Goal: Task Accomplishment & Management: Manage account settings

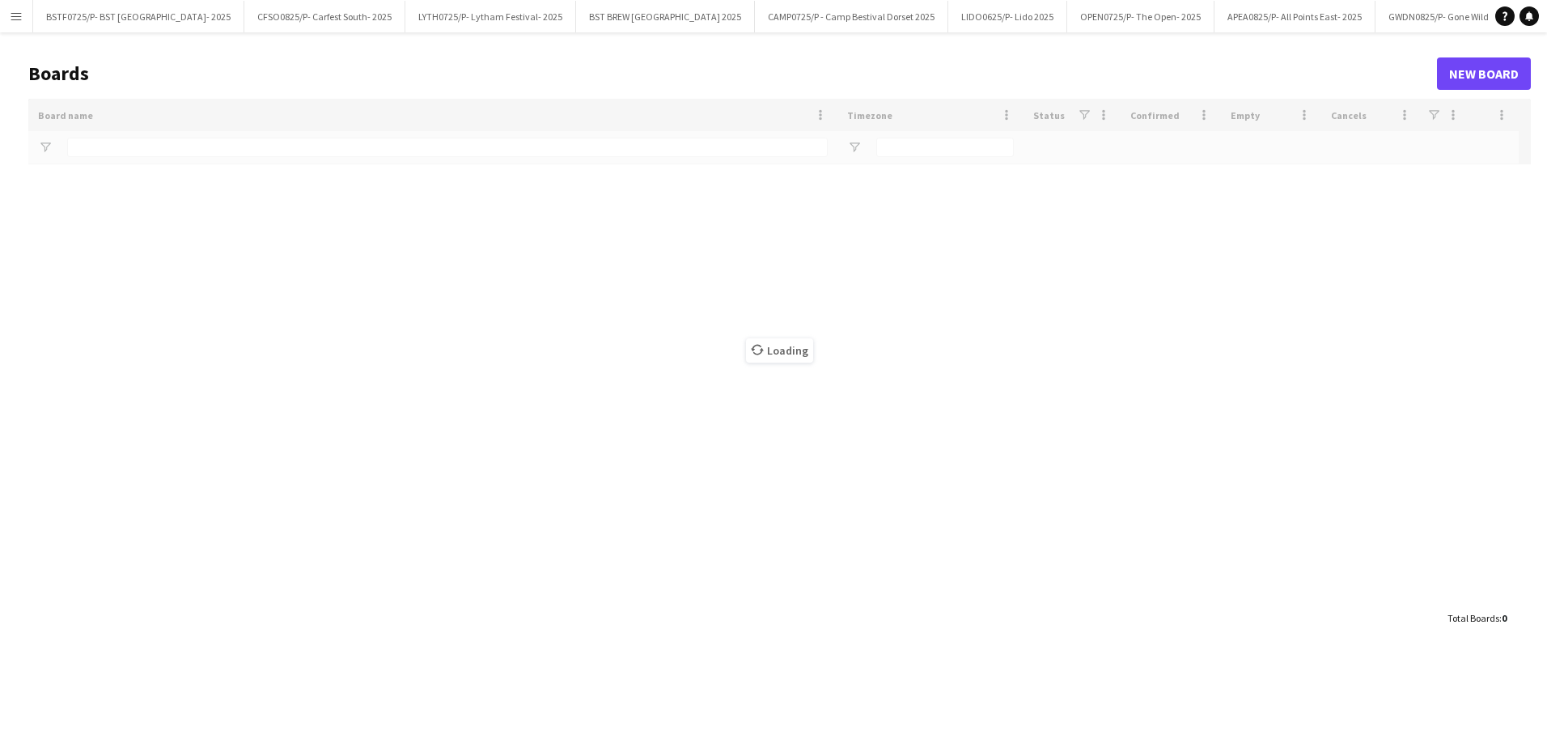
type input "*****"
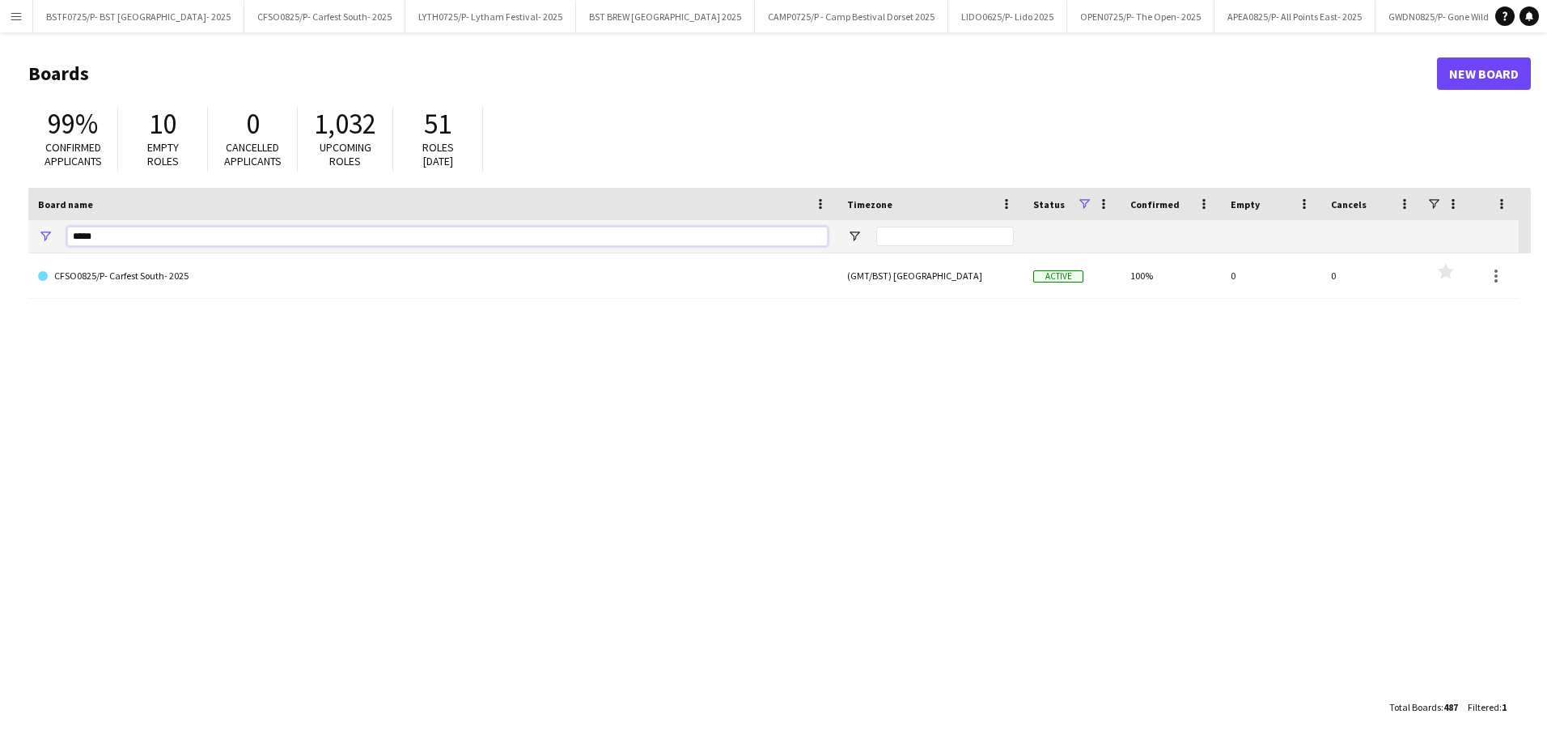
drag, startPoint x: 129, startPoint y: 235, endPoint x: 20, endPoint y: 194, distance: 116.8
click at [21, 196] on main "Boards New Board 99% Confirmed applicants 10 Empty roles 0 Cancelled applicants…" at bounding box center [773, 389] width 1547 height 714
type input "****"
click at [23, 16] on button "Menu" at bounding box center [16, 16] width 32 height 32
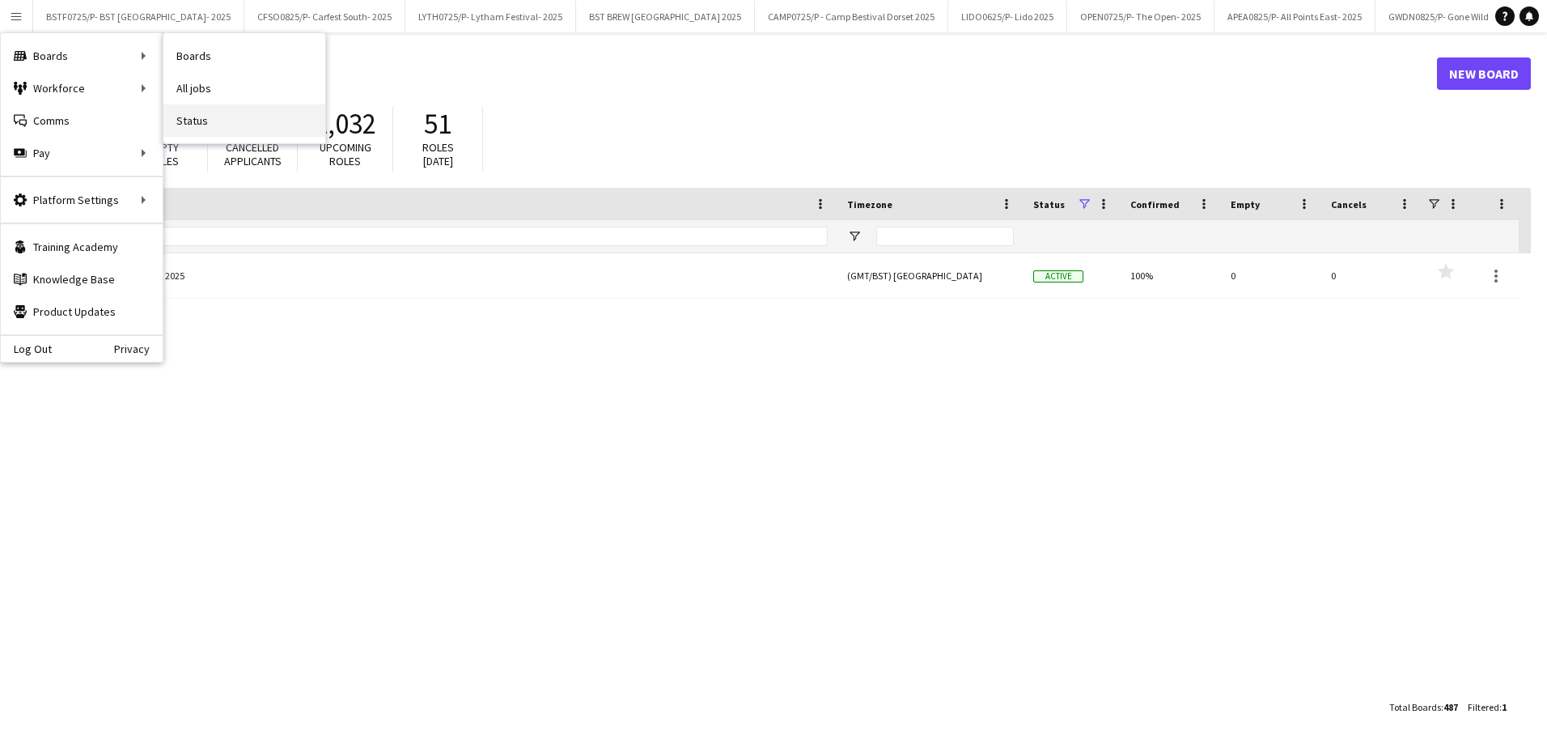
click at [226, 120] on link "Status" at bounding box center [244, 120] width 162 height 32
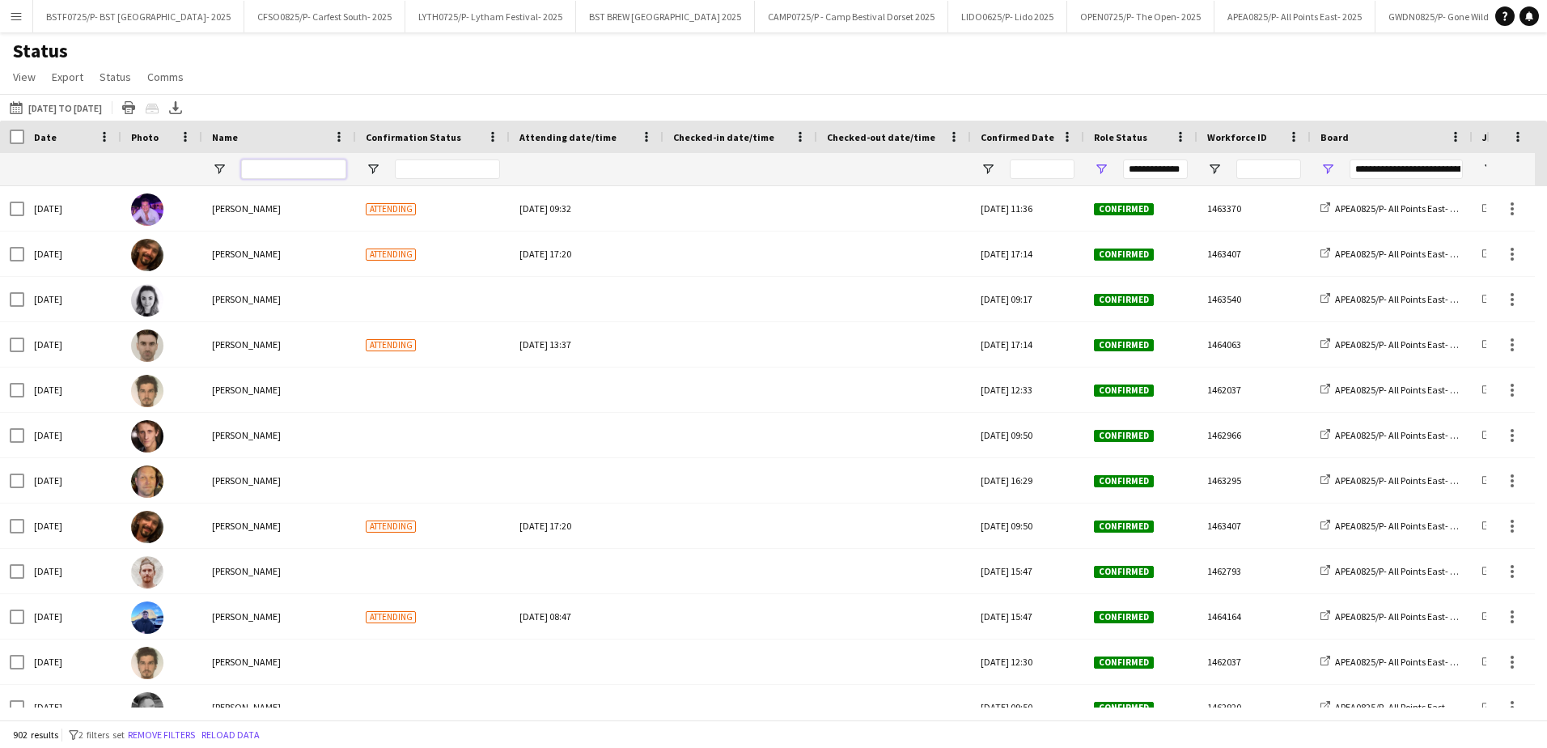
click at [263, 162] on input "Name Filter Input" at bounding box center [293, 168] width 105 height 19
click at [66, 107] on button "12-08-2025 to 18-08-2025 31-07-2025 to 31-08-2025" at bounding box center [55, 107] width 99 height 19
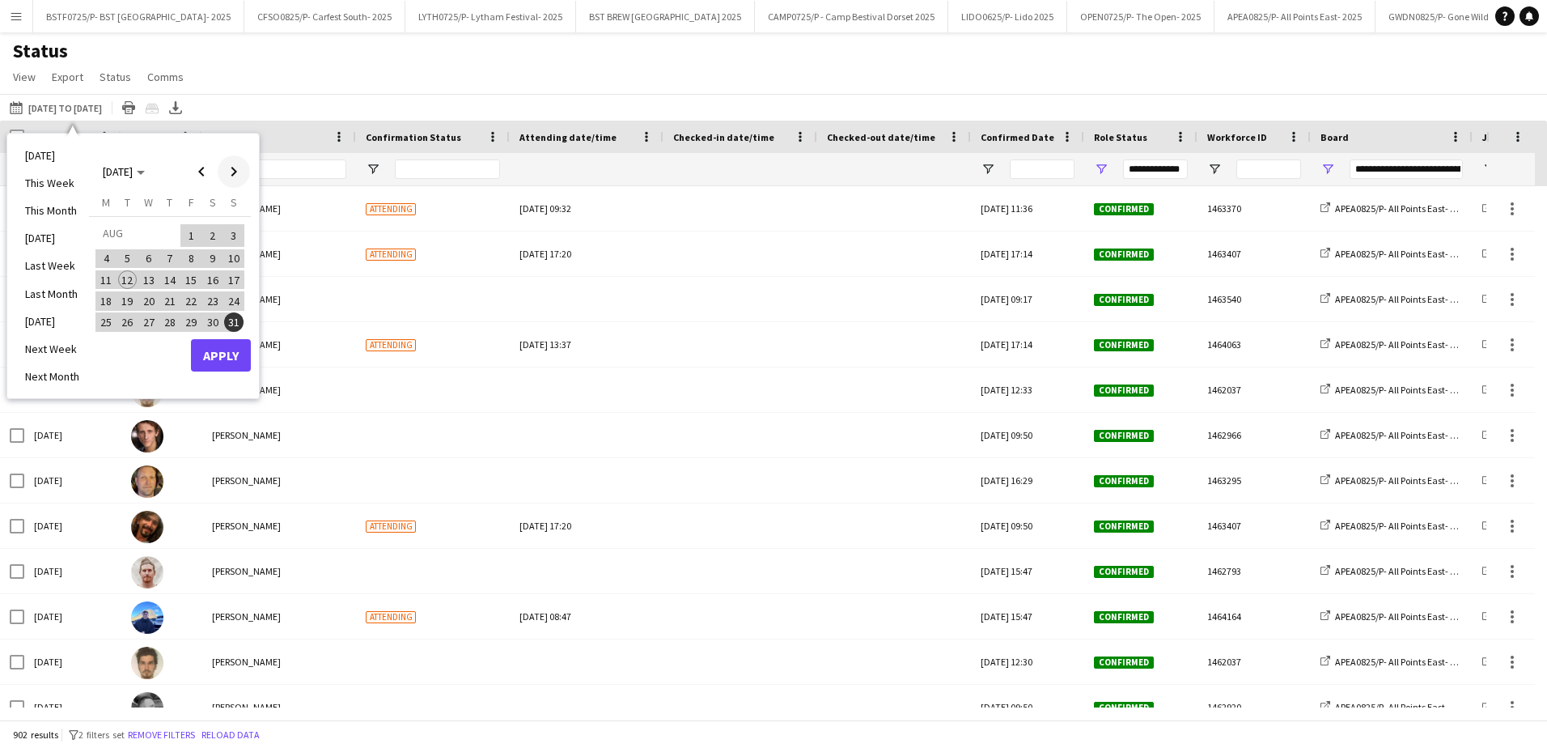
click at [226, 177] on span "Next month" at bounding box center [234, 171] width 32 height 32
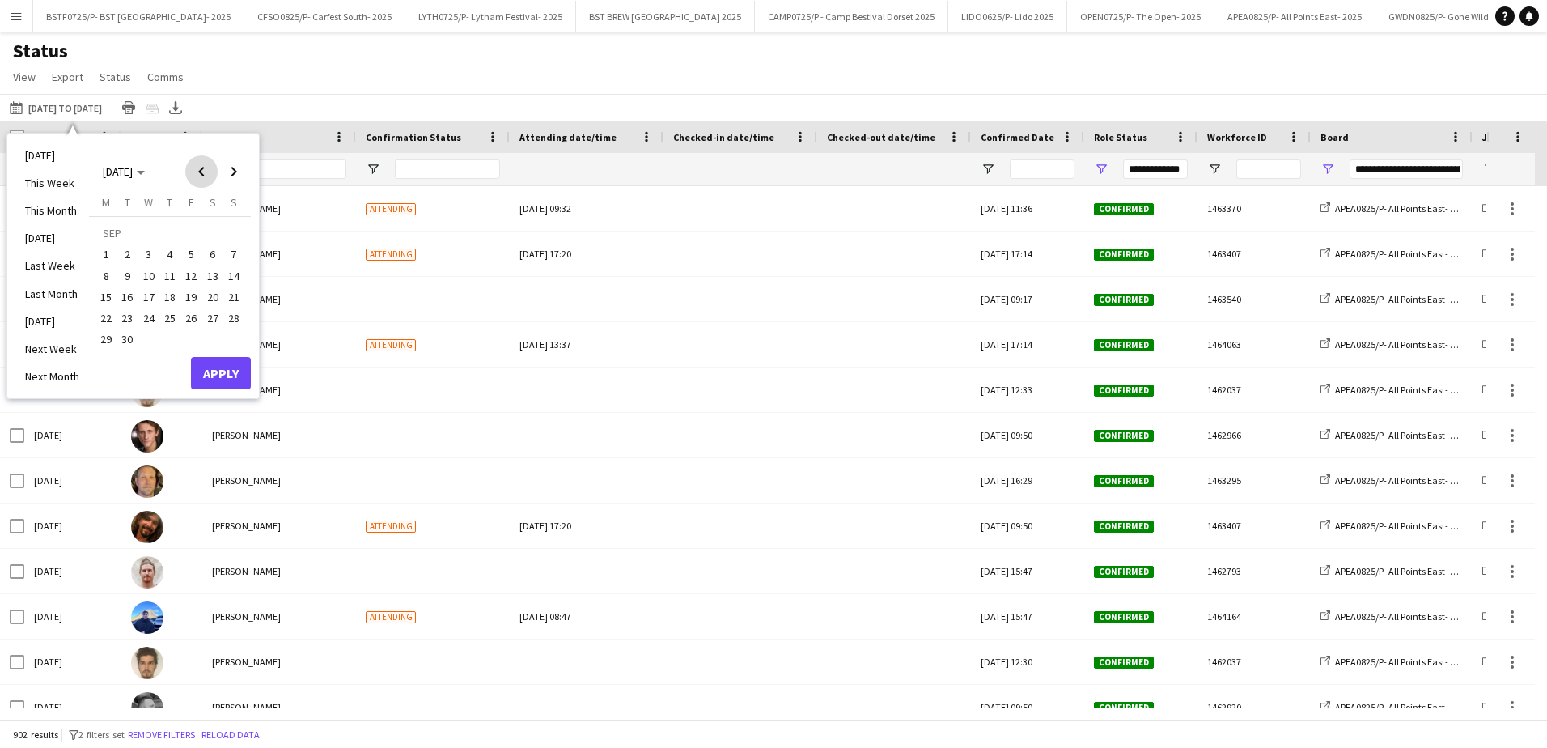
click at [206, 163] on span "Previous month" at bounding box center [201, 171] width 32 height 32
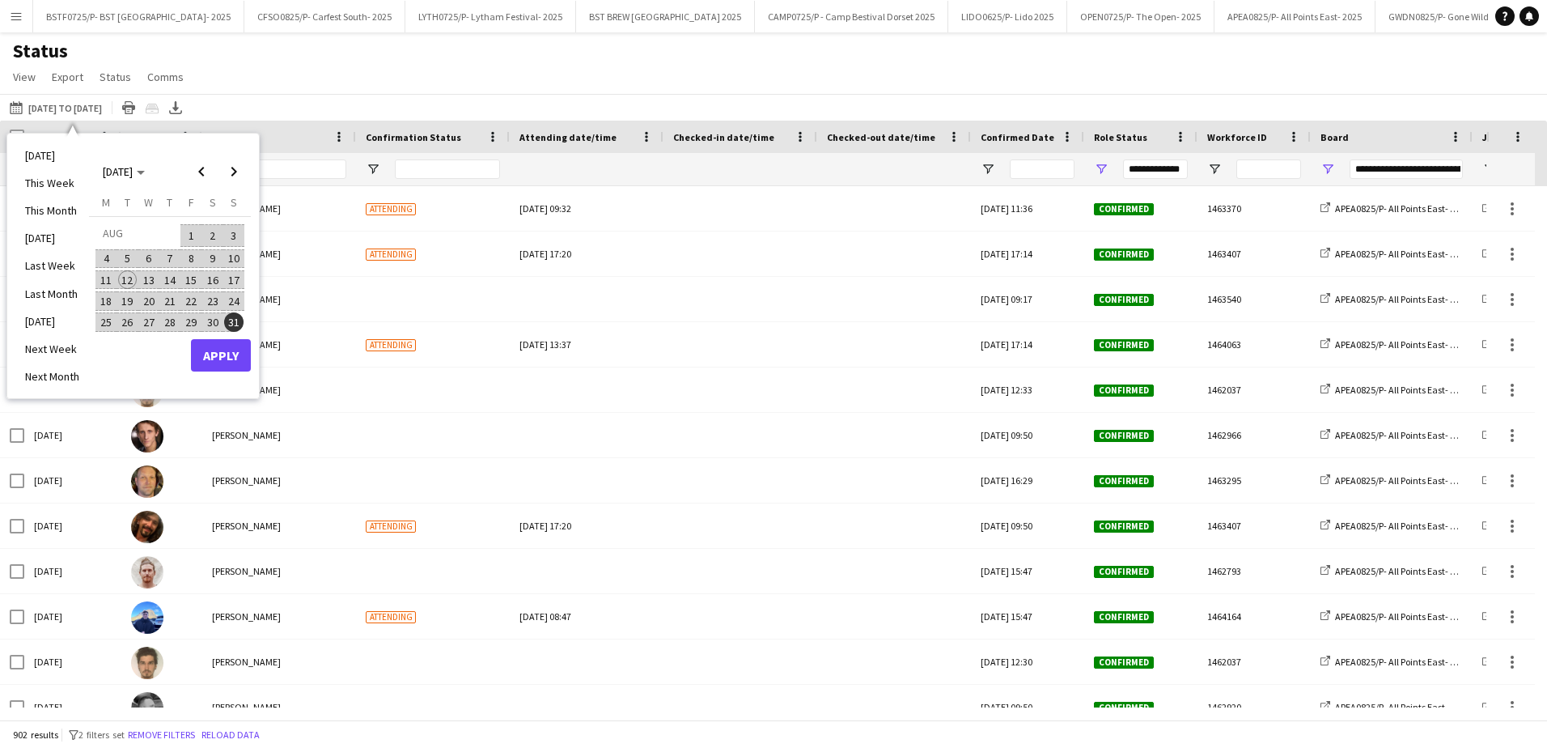
click at [145, 282] on span "13" at bounding box center [148, 279] width 19 height 19
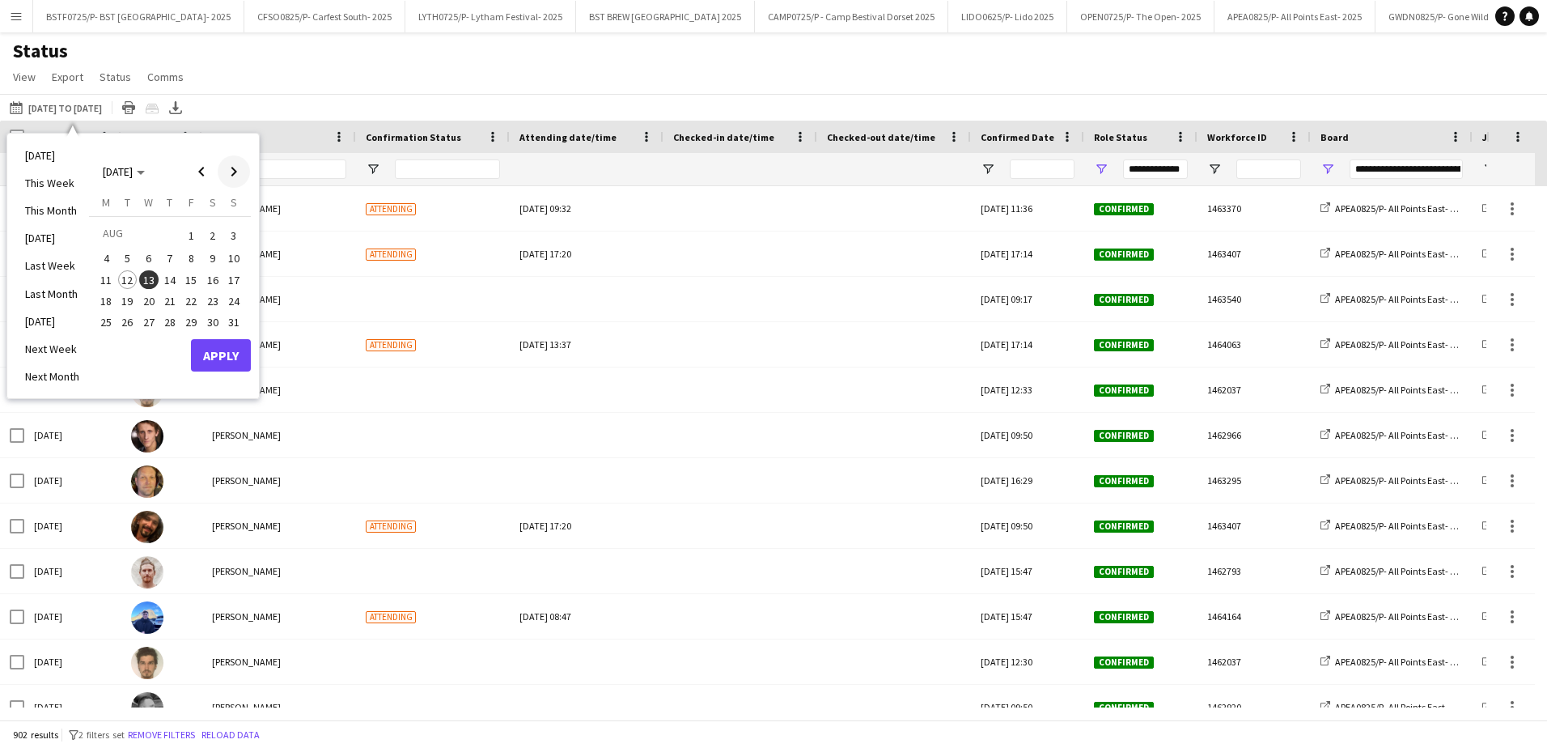
click at [225, 179] on span "Next month" at bounding box center [234, 171] width 32 height 32
click at [172, 315] on span "25" at bounding box center [169, 317] width 19 height 19
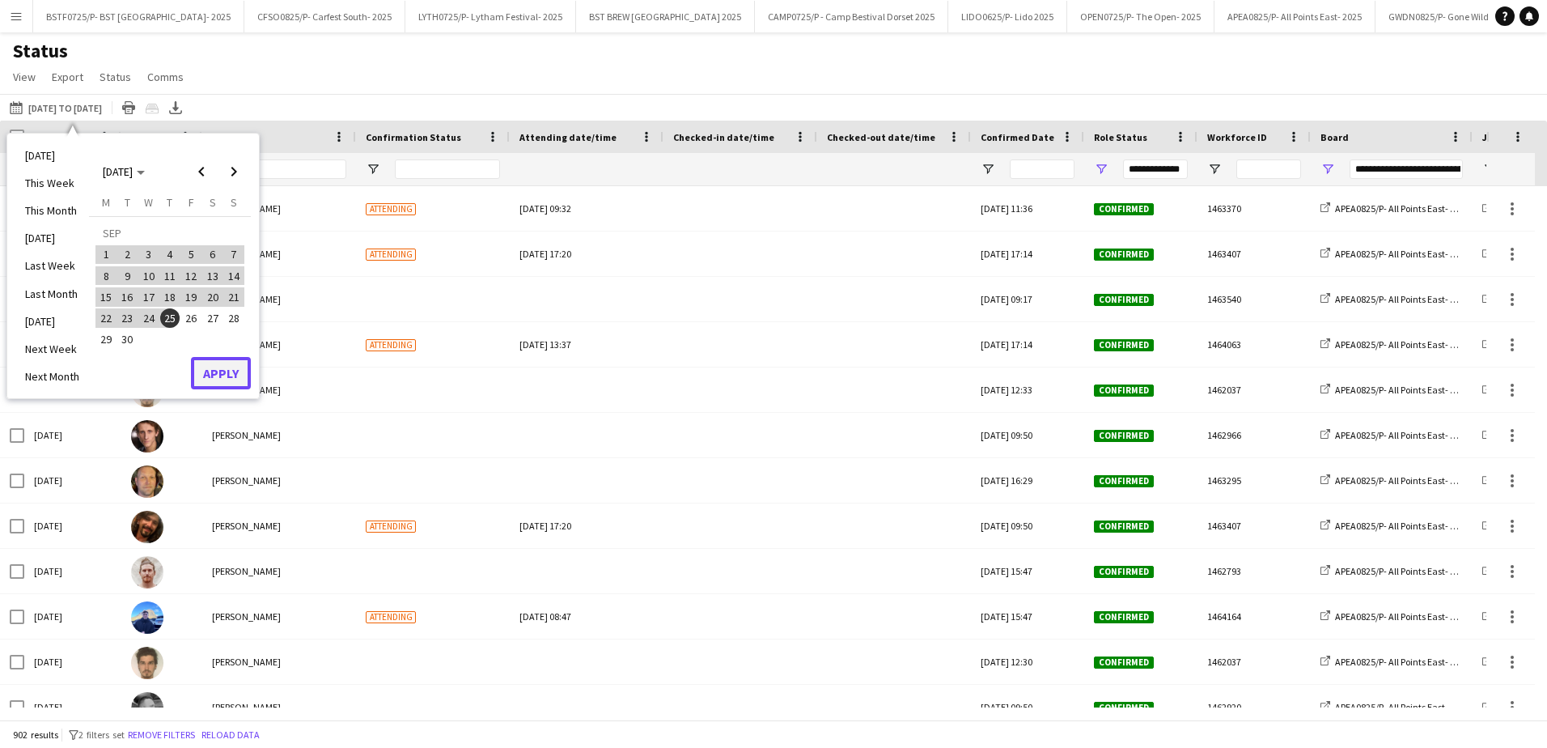
click at [209, 371] on button "Apply" at bounding box center [221, 373] width 60 height 32
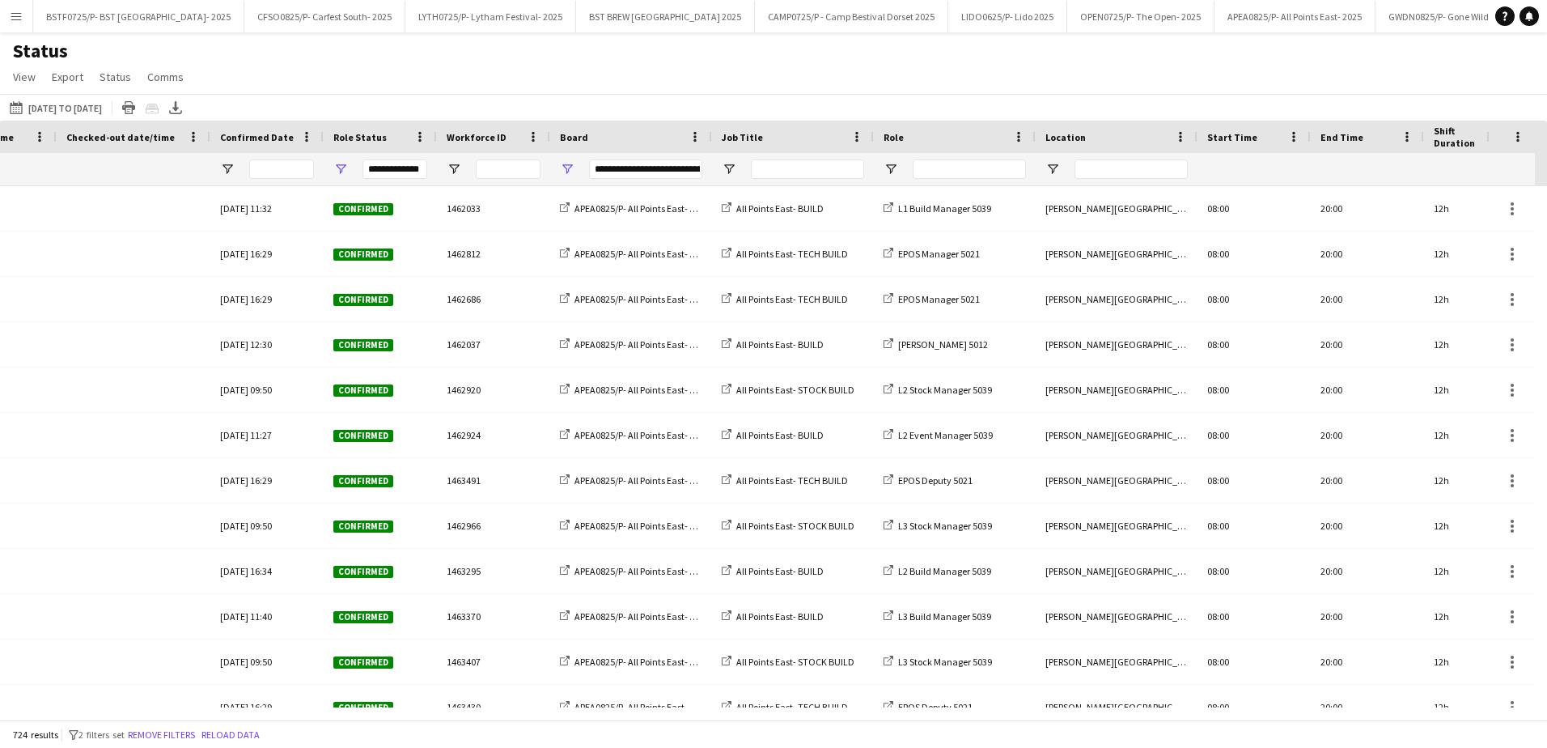
click at [575, 172] on div "**********" at bounding box center [631, 169] width 162 height 32
click at [571, 168] on span "Open Filter Menu" at bounding box center [567, 169] width 15 height 15
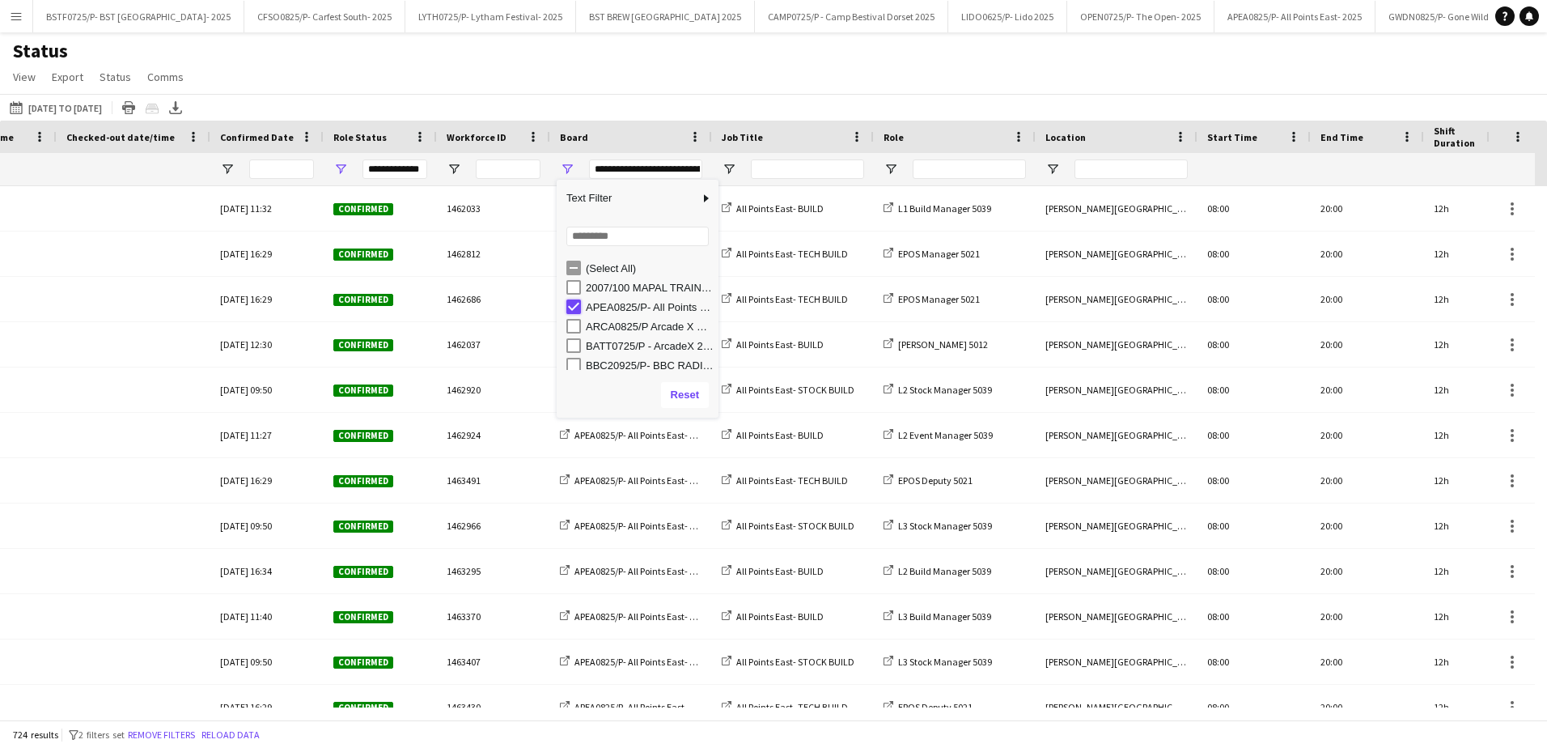
type input "***"
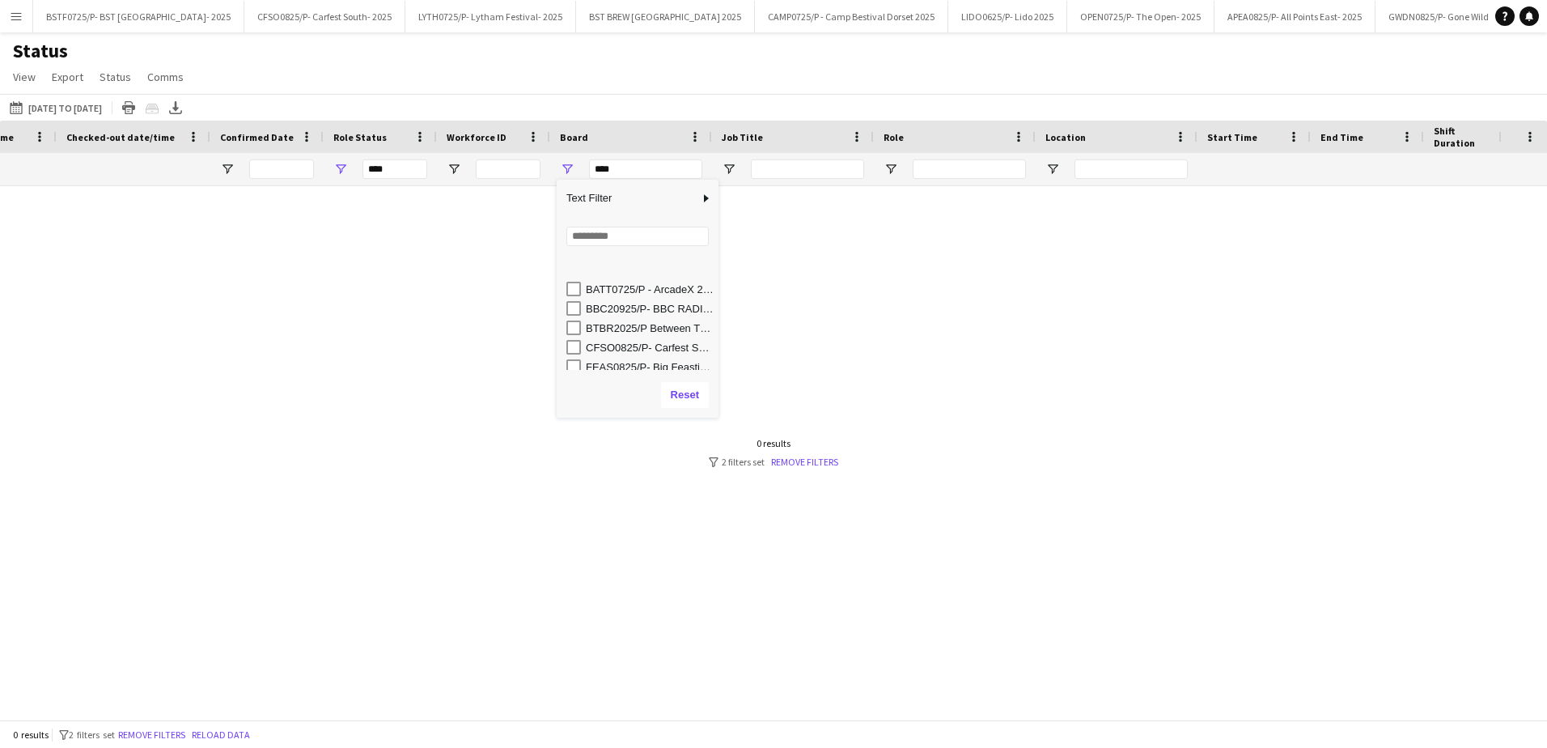
scroll to position [81, 0]
click at [613, 283] on div "BBC20925/P- BBC RADIO 2- 2025" at bounding box center [650, 284] width 128 height 12
type input "**********"
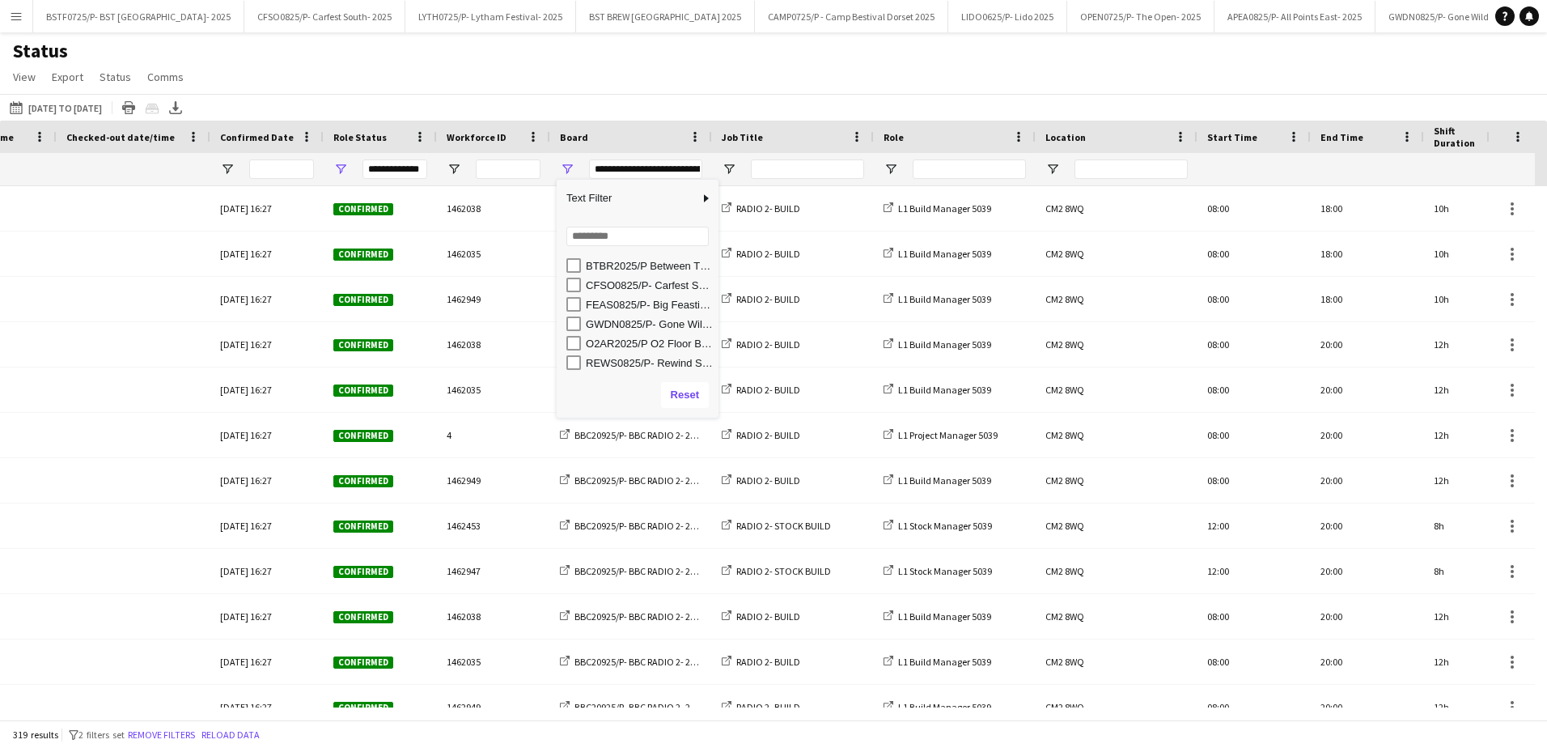
scroll to position [121, 0]
click at [182, 109] on icon "Export XLSX" at bounding box center [175, 107] width 13 height 13
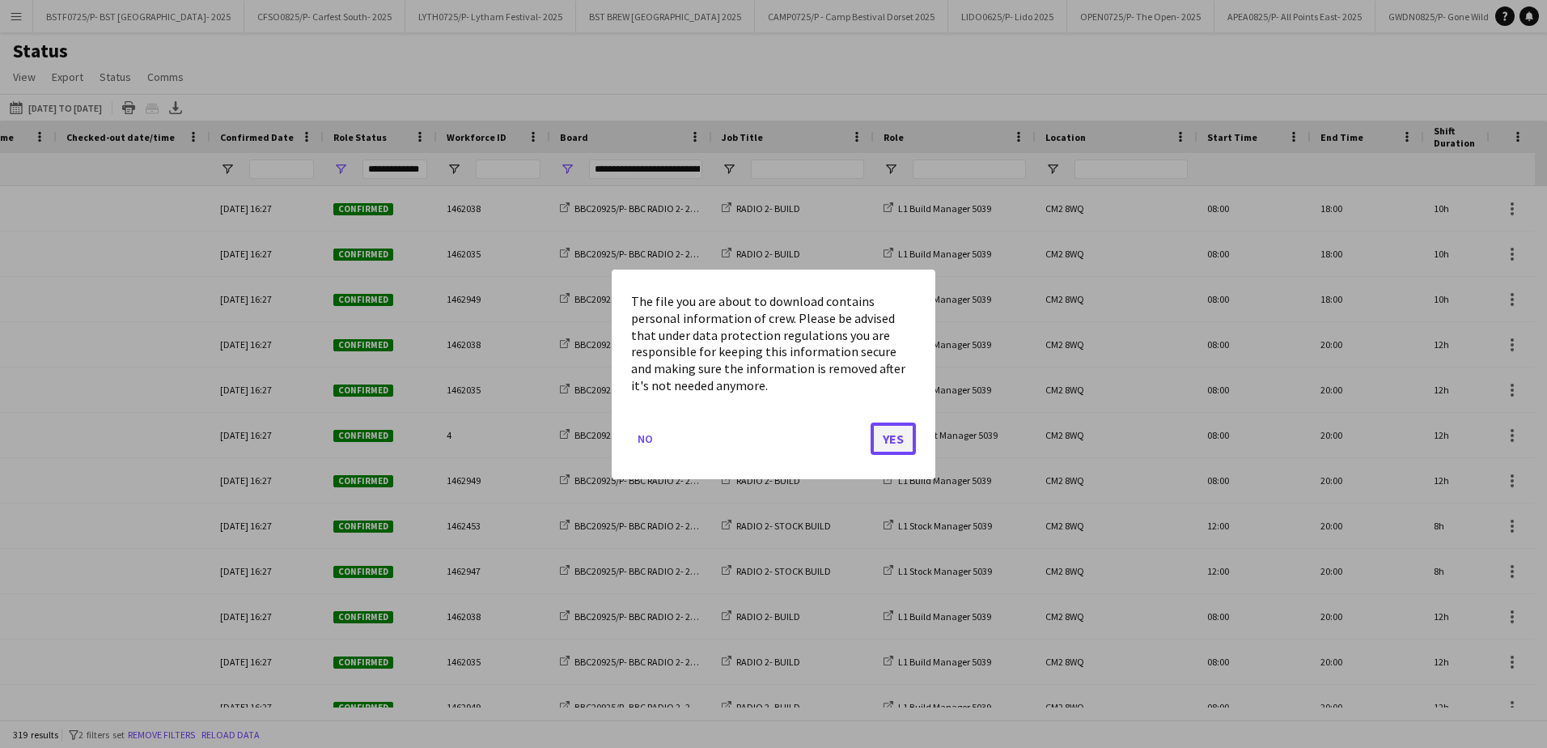
click at [885, 436] on button "Yes" at bounding box center [893, 438] width 45 height 32
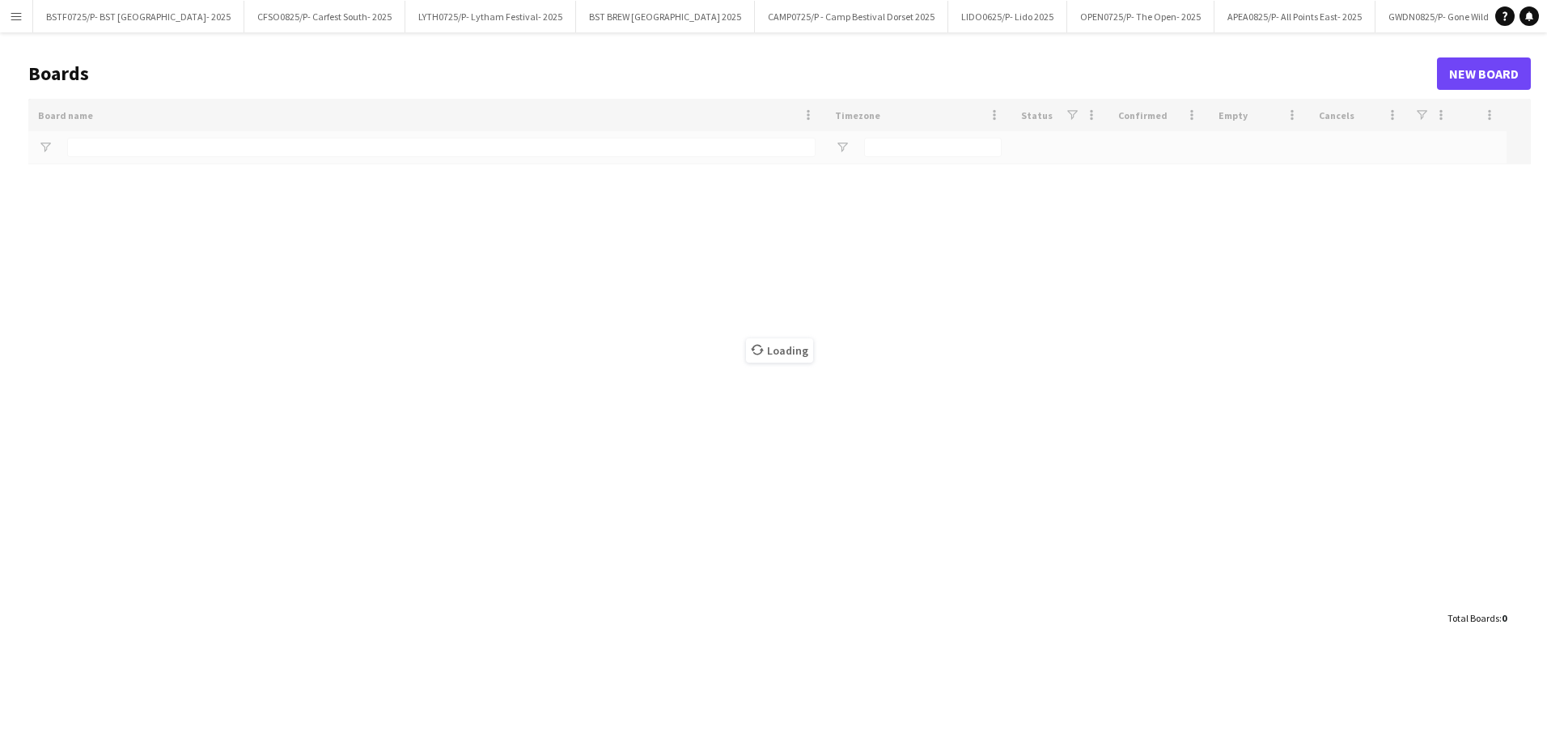
type input "****"
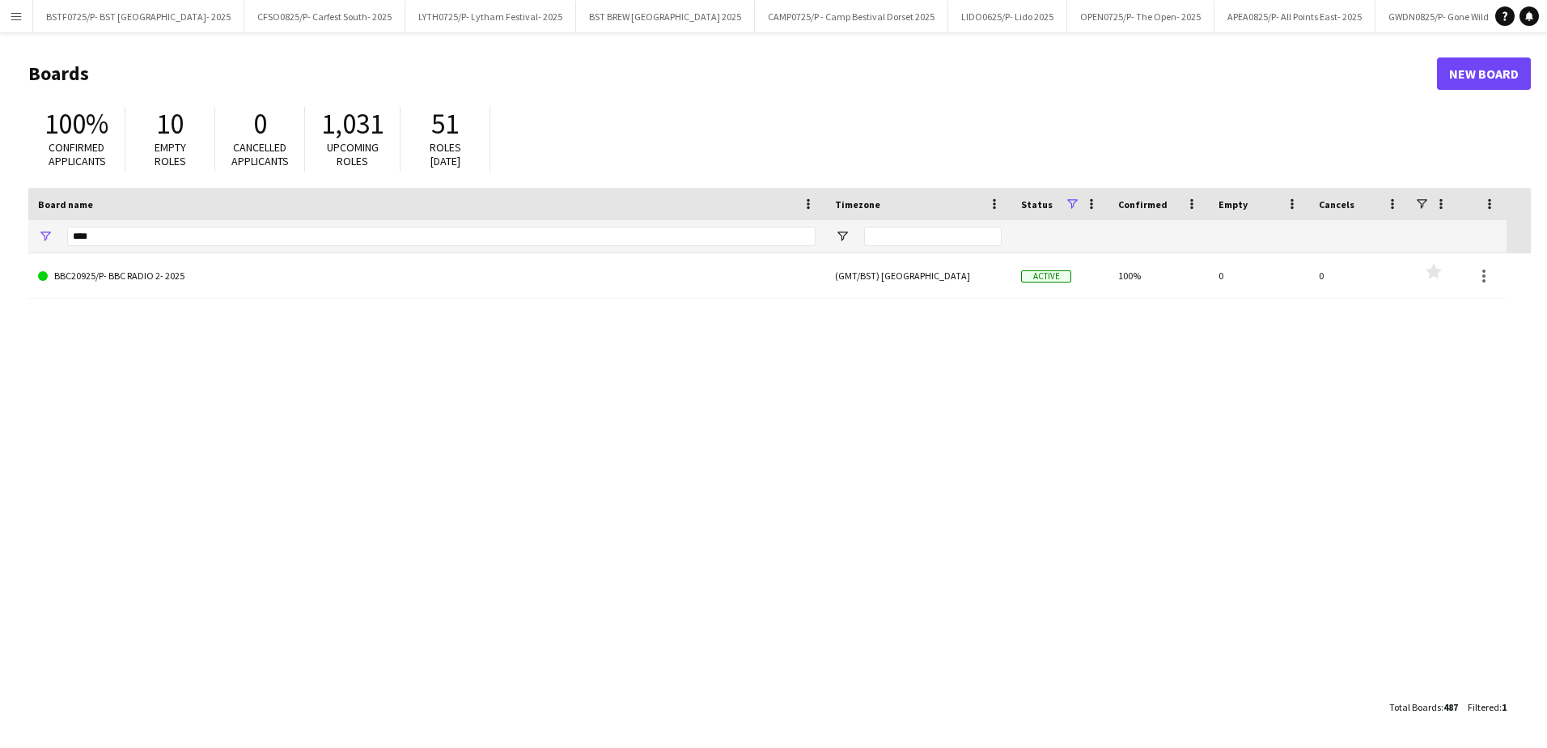
click at [15, 23] on button "Menu" at bounding box center [16, 16] width 32 height 32
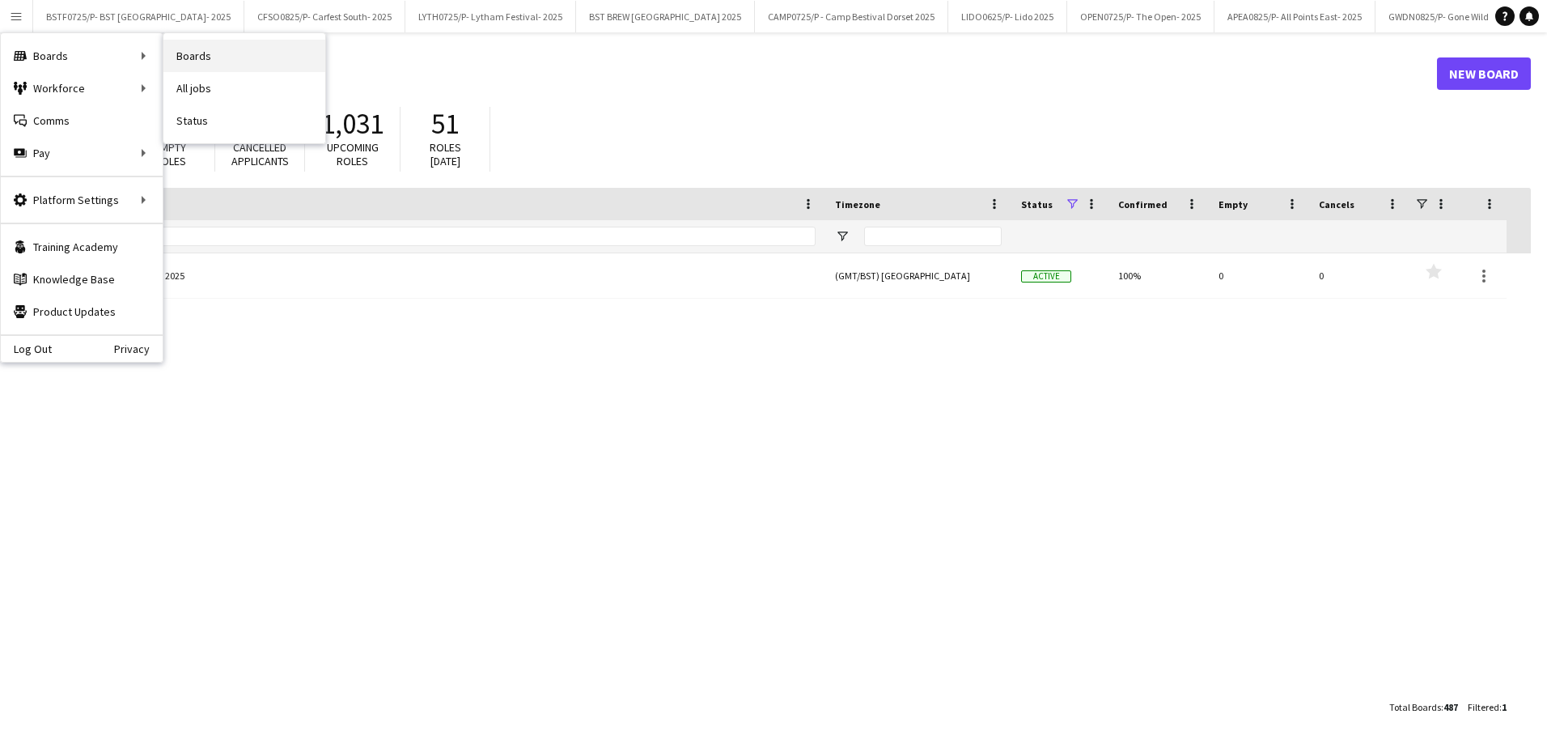
click at [204, 57] on link "Boards" at bounding box center [244, 56] width 162 height 32
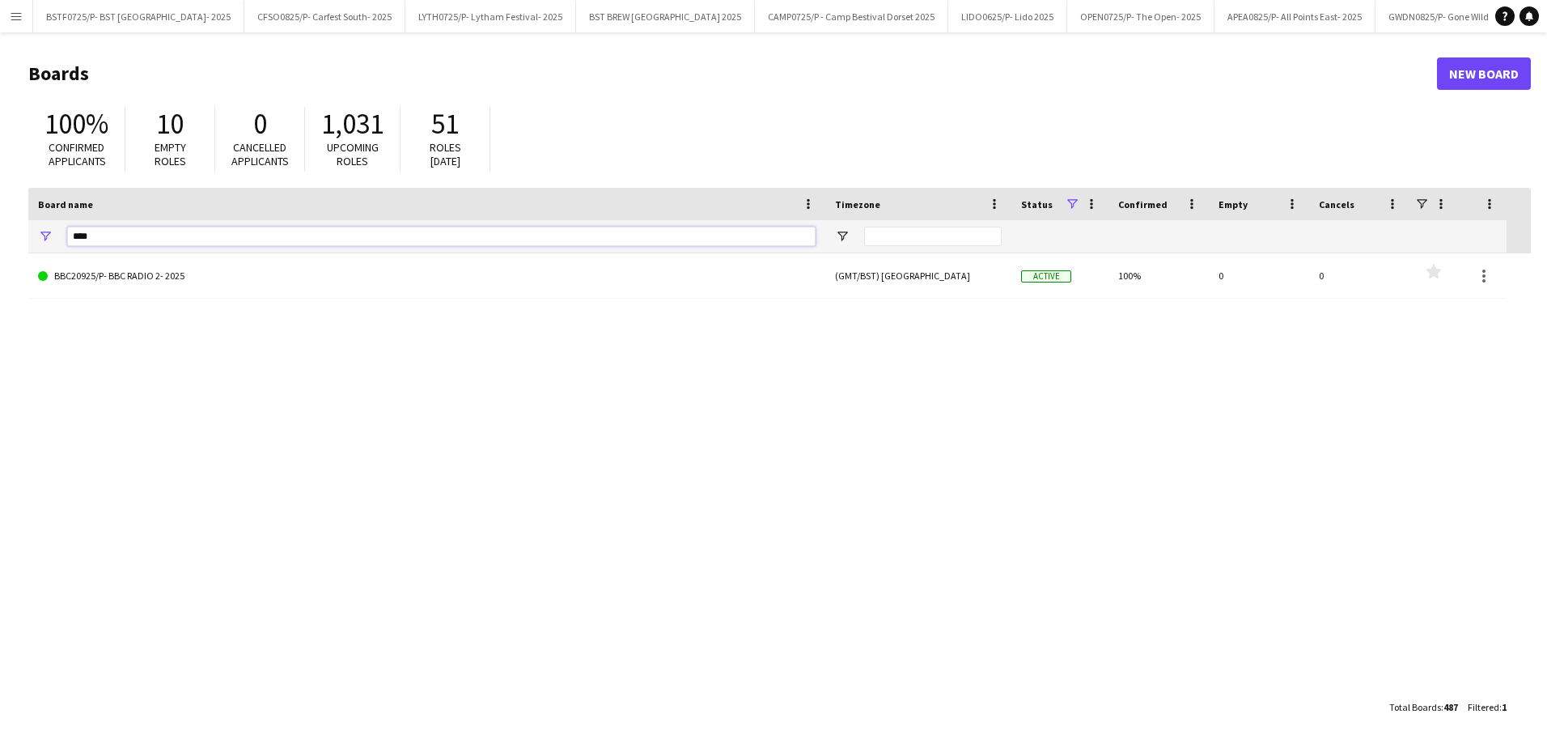
drag, startPoint x: 128, startPoint y: 236, endPoint x: -3, endPoint y: 218, distance: 132.3
click at [0, 218] on html "Menu Boards Boards Boards All jobs Status Workforce Workforce My Workforce Recr…" at bounding box center [773, 374] width 1547 height 748
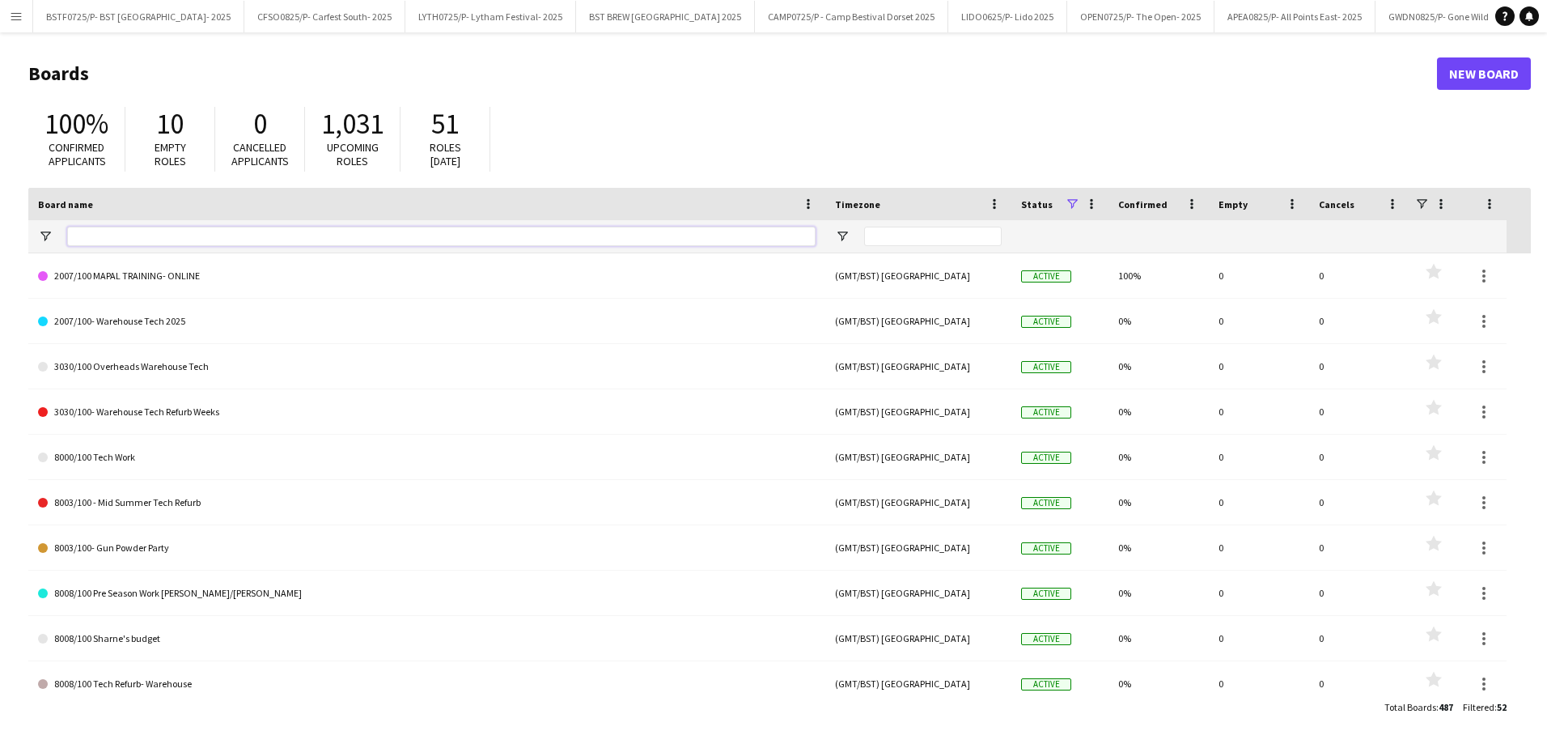
click at [187, 243] on input "Board name Filter Input" at bounding box center [441, 236] width 748 height 19
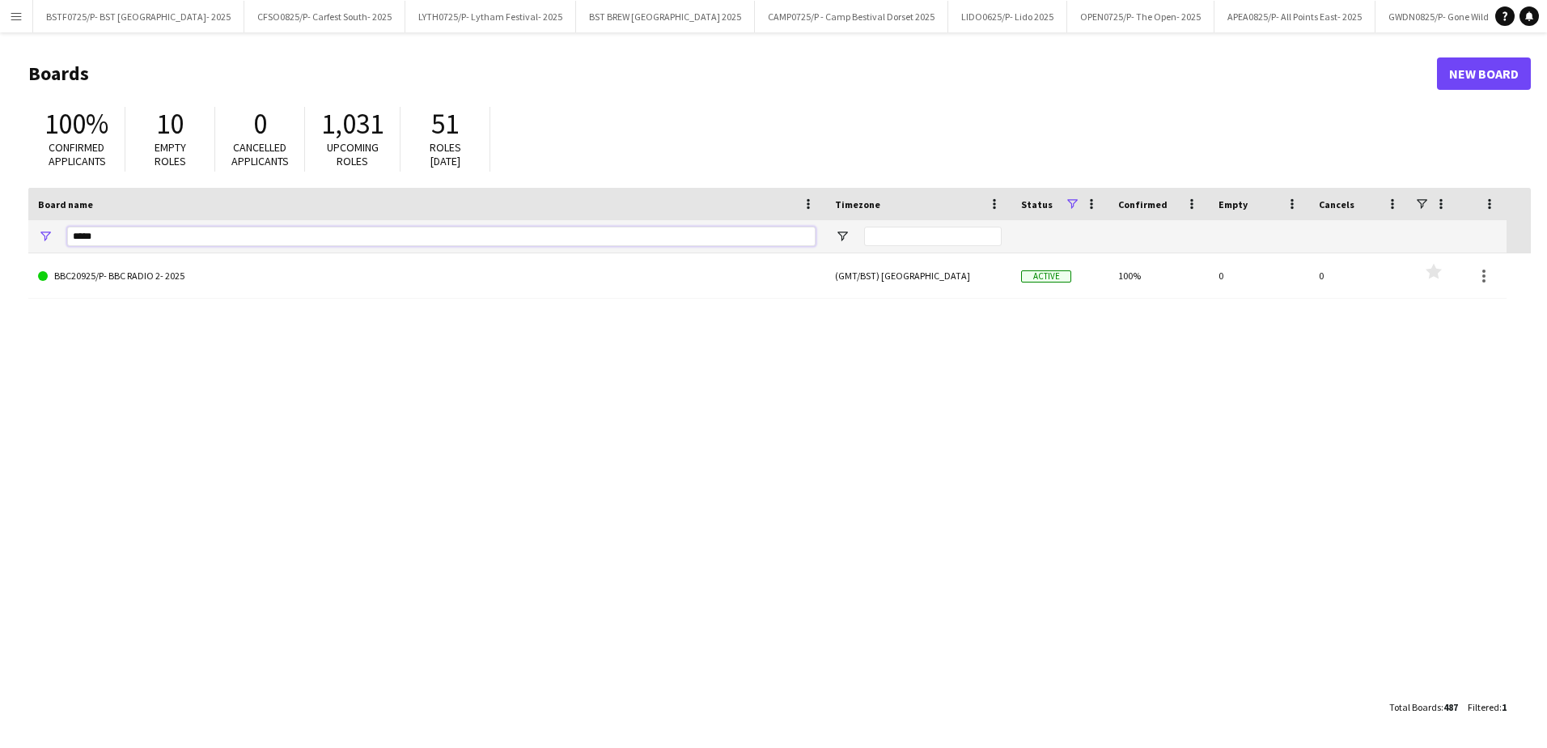
type input "*****"
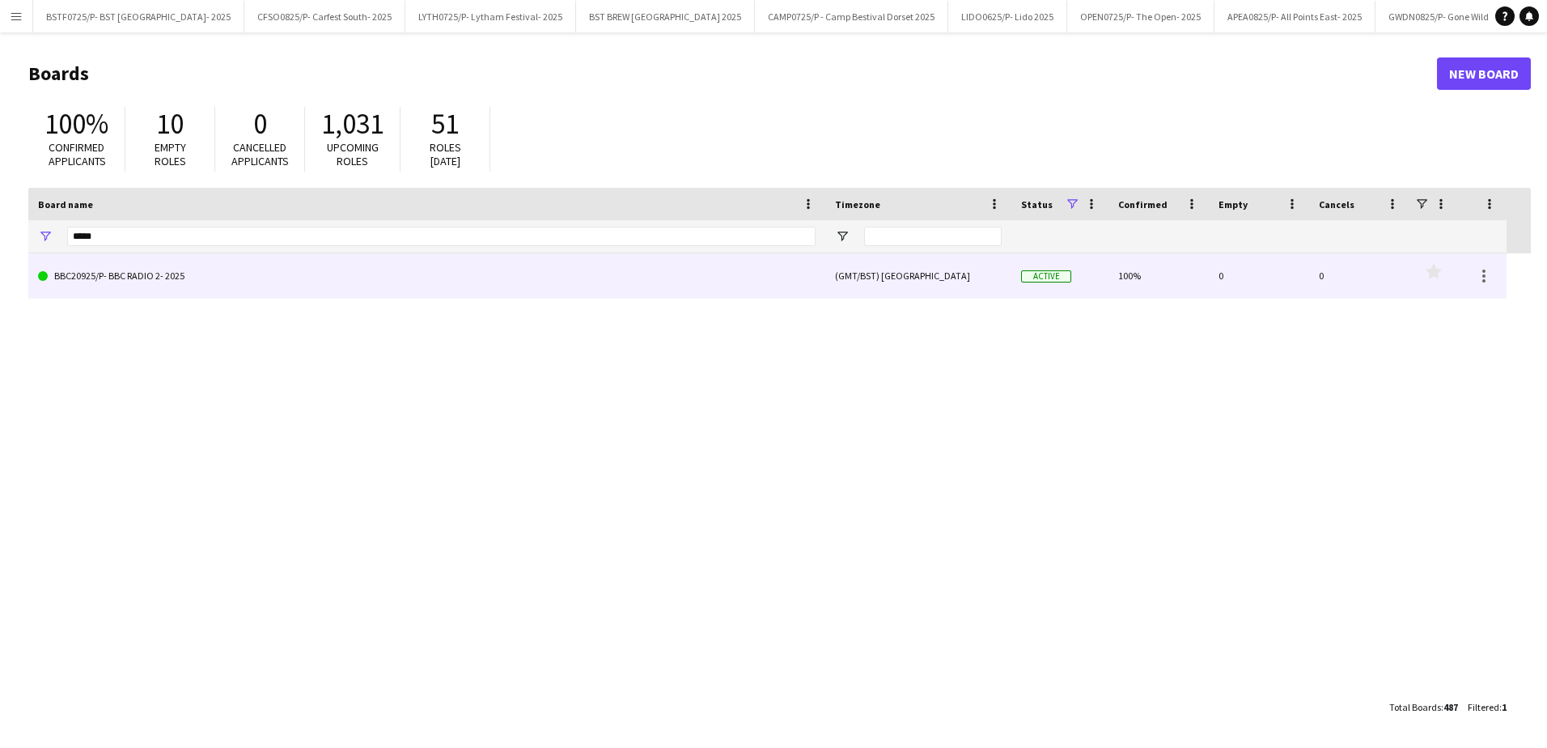
click at [180, 290] on link "BBC20925/P- BBC RADIO 2- 2025" at bounding box center [427, 275] width 778 height 45
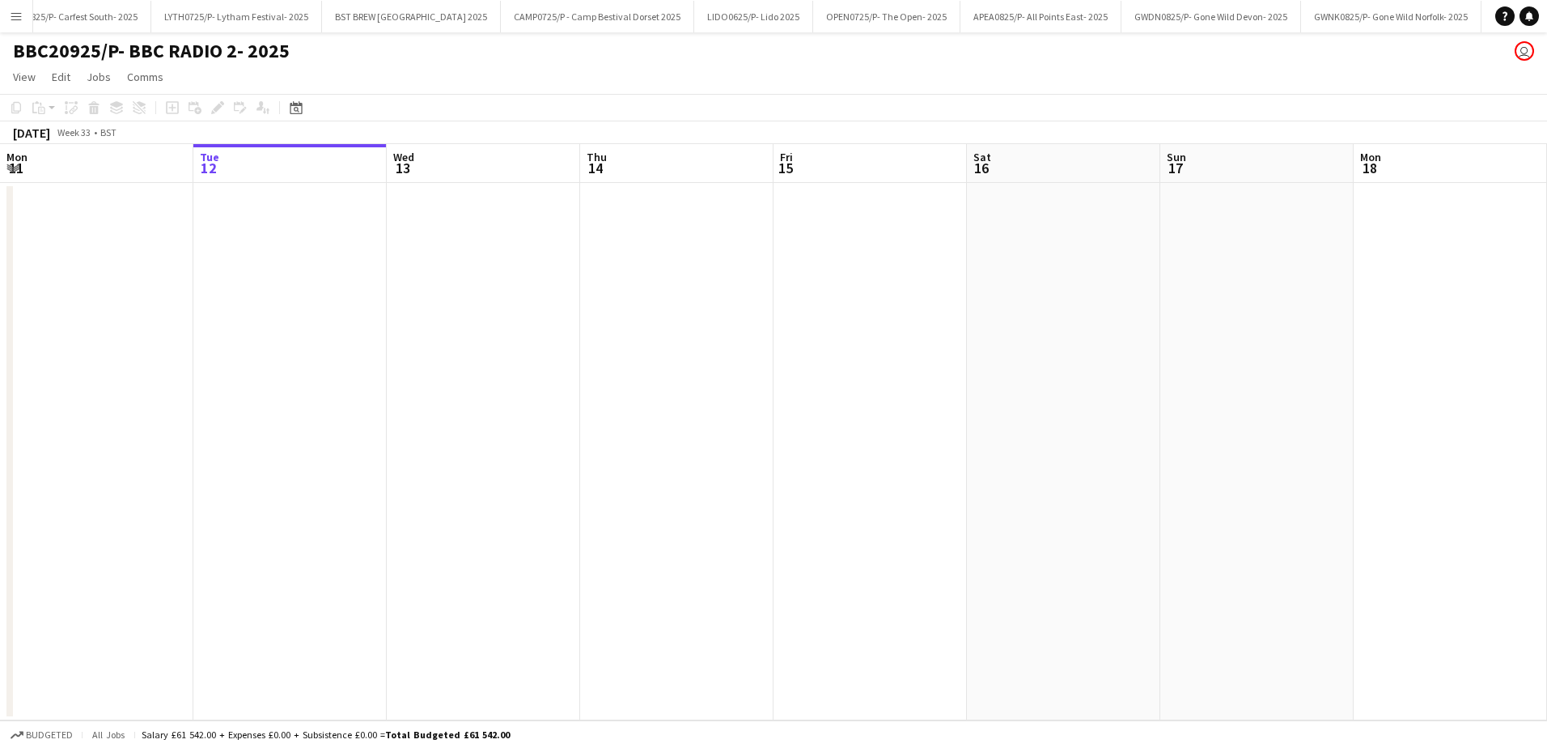
scroll to position [0, 302]
drag, startPoint x: 581, startPoint y: 542, endPoint x: 671, endPoint y: 514, distance: 94.2
click at [475, 528] on app-calendar-viewport "Sat 9 Sun 10 Mon 11 Tue 12 Wed 13 Thu 14 Fri 15 Sat 16 Sun 17 Mon 18 Tue 19 Wed…" at bounding box center [773, 432] width 1547 height 576
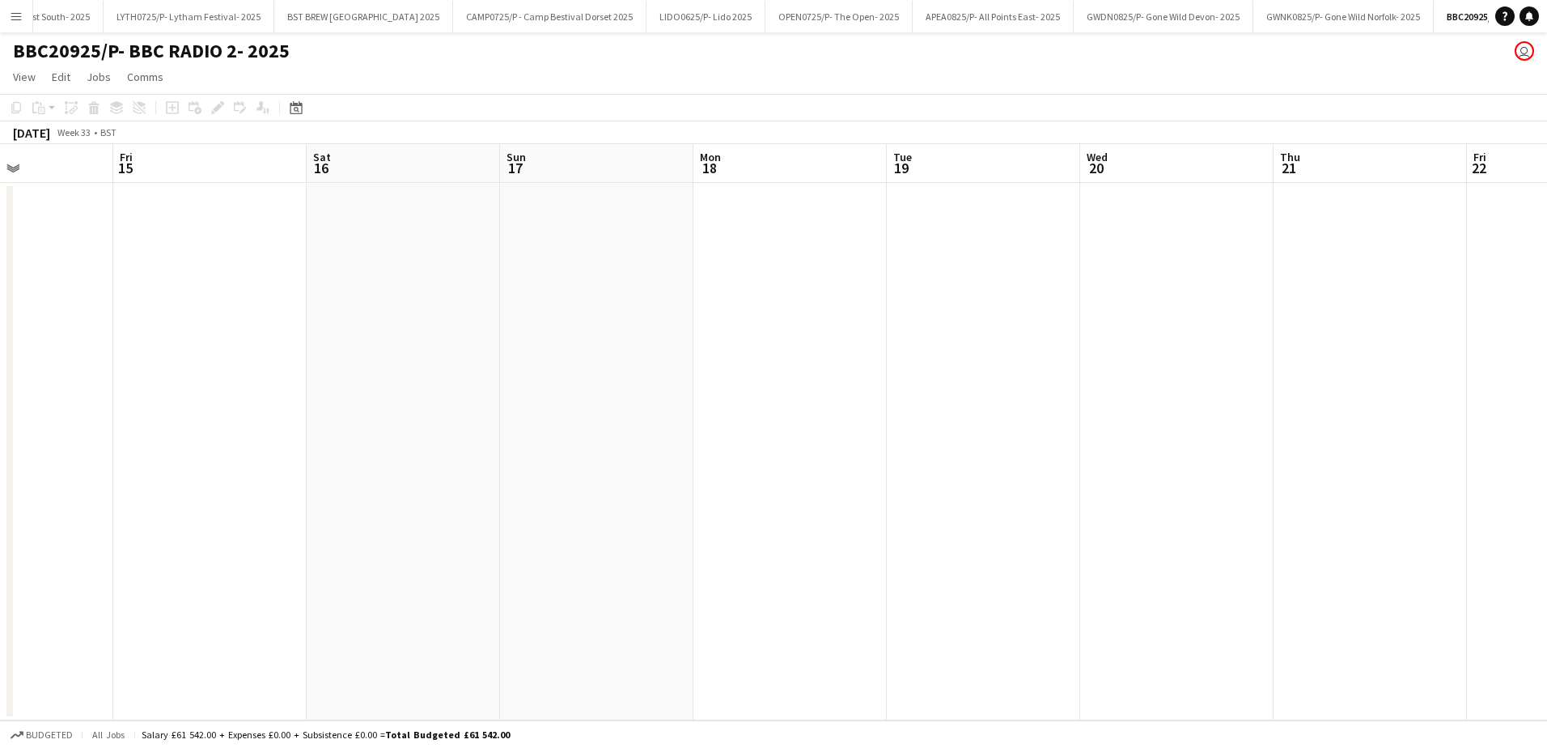
drag, startPoint x: 723, startPoint y: 519, endPoint x: 318, endPoint y: 466, distance: 408.1
click at [335, 469] on app-calendar-viewport "Tue 12 Wed 13 Thu 14 Fri 15 Sat 16 Sun 17 Mon 18 Tue 19 Wed 20 Thu 21 Fri 22 Sa…" at bounding box center [773, 432] width 1547 height 576
drag, startPoint x: 721, startPoint y: 476, endPoint x: 1053, endPoint y: 444, distance: 334.0
click at [329, 474] on app-calendar-viewport "Mon 18 Tue 19 Wed 20 Thu 21 Fri 22 Sat 23 Sun 24 Mon 25 Tue 26 Wed 27 Thu 28 Fr…" at bounding box center [773, 432] width 1547 height 576
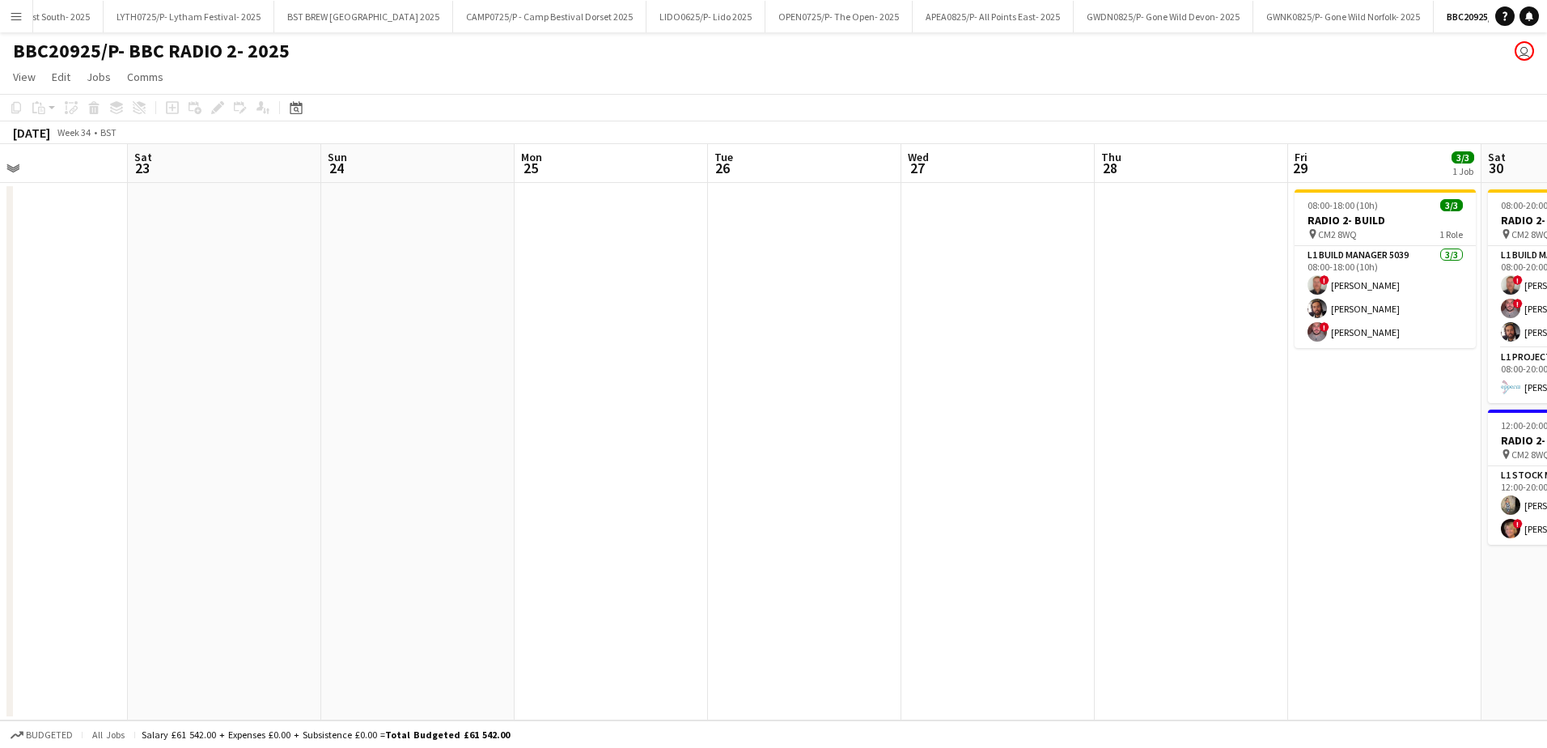
drag, startPoint x: 1050, startPoint y: 447, endPoint x: 257, endPoint y: 422, distance: 793.3
click at [336, 450] on app-calendar-viewport "Wed 20 Thu 21 Fri 22 Sat 23 Sun 24 Mon 25 Tue 26 Wed 27 Thu 28 Fri 29 3/3 1 Job…" at bounding box center [773, 432] width 1547 height 576
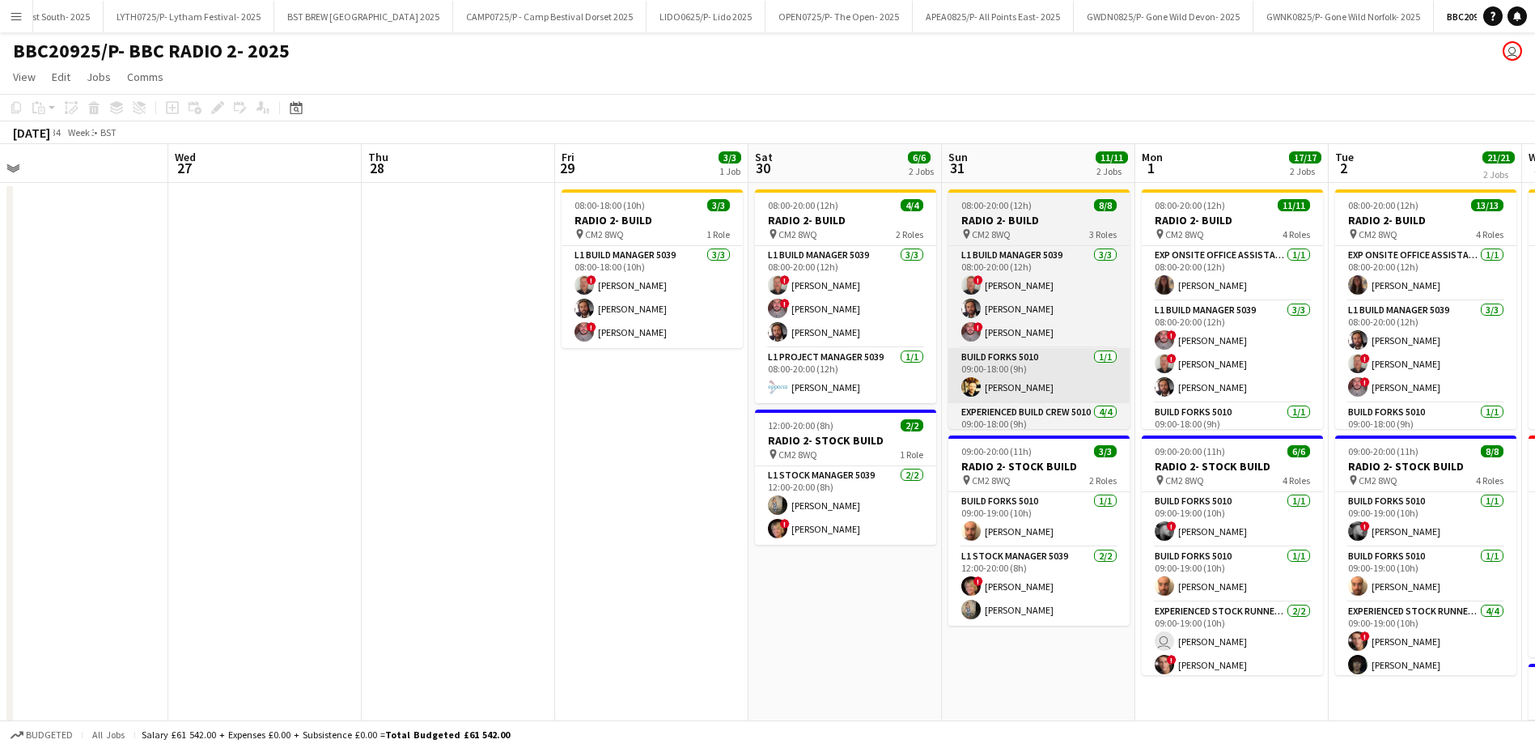
drag, startPoint x: 748, startPoint y: 449, endPoint x: 201, endPoint y: 390, distance: 550.1
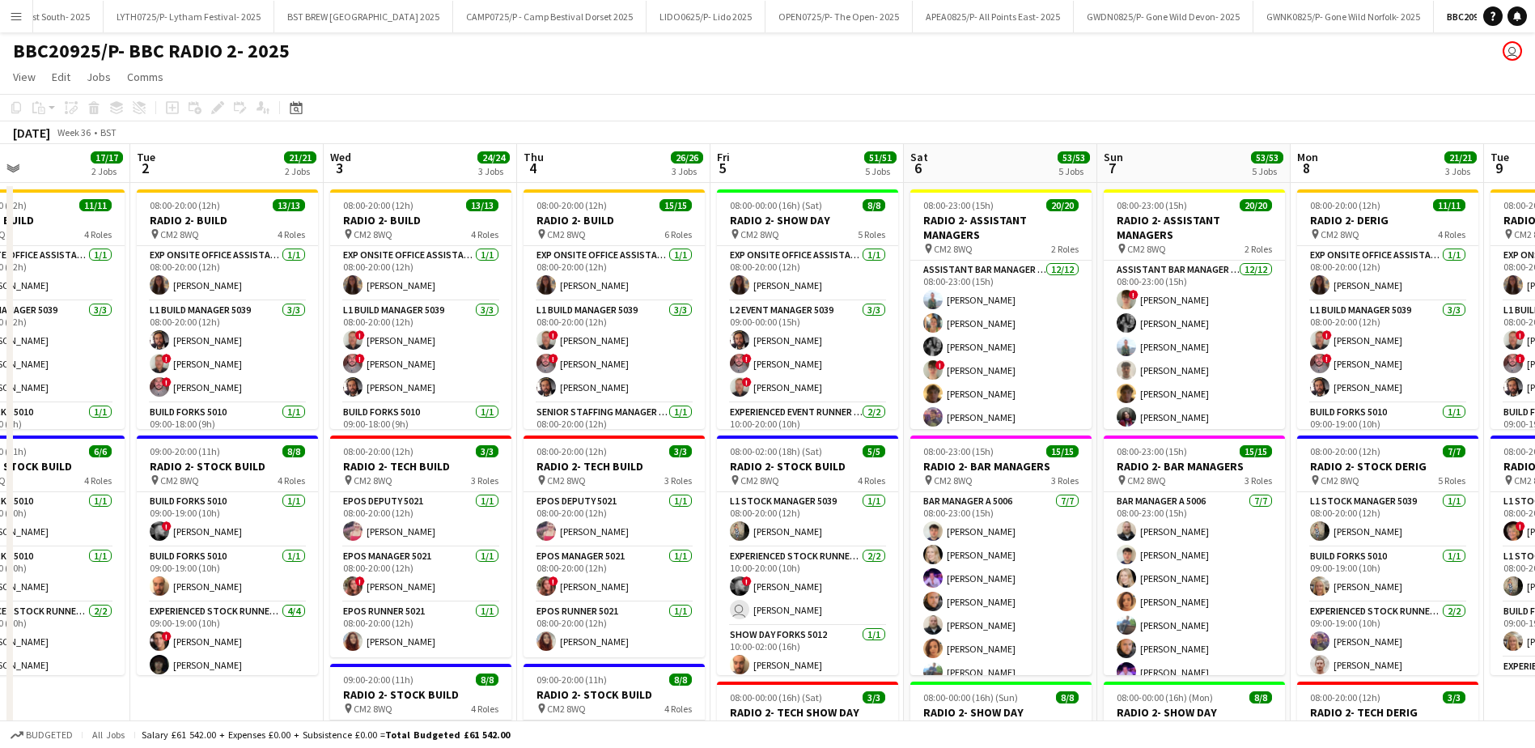
scroll to position [0, 646]
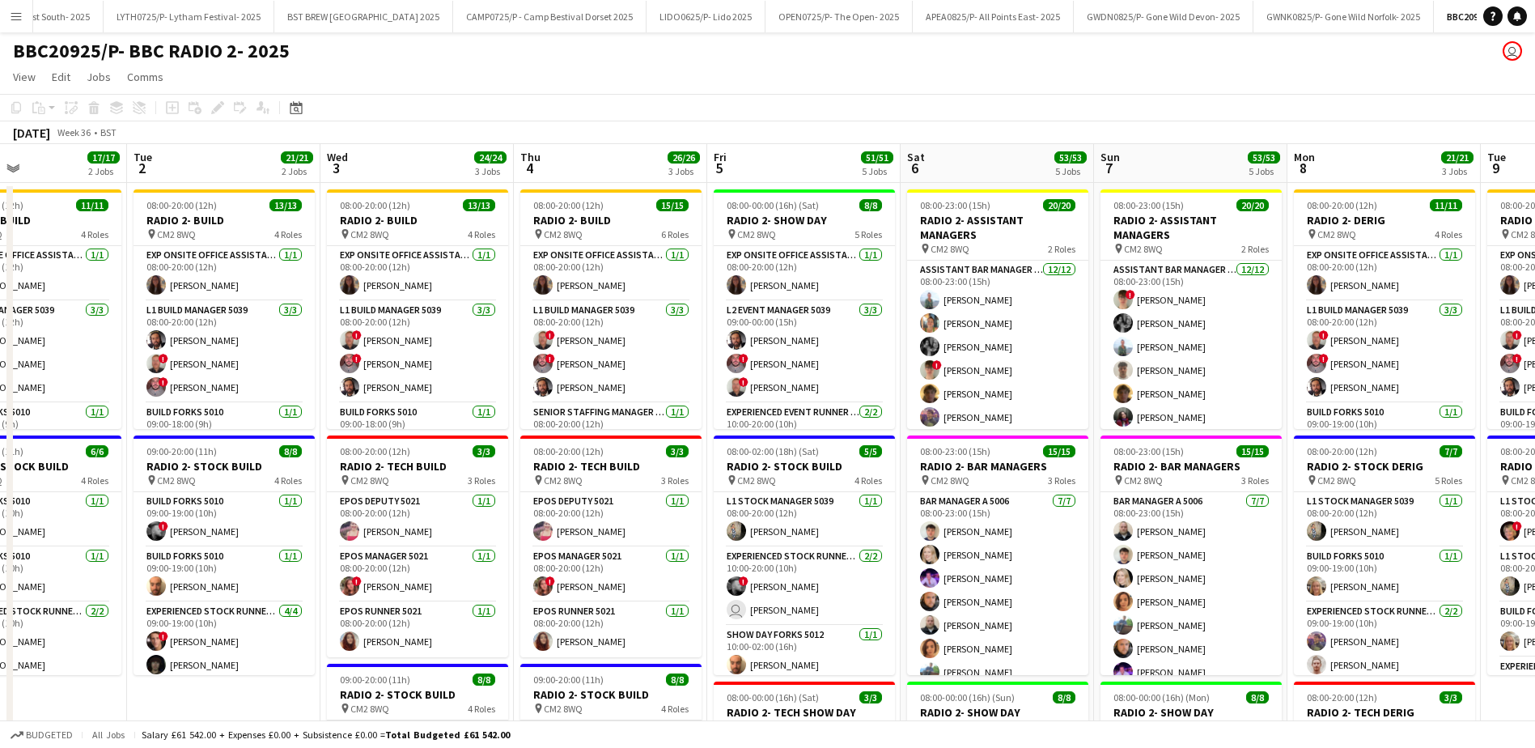
drag, startPoint x: 1277, startPoint y: 167, endPoint x: 840, endPoint y: 173, distance: 437.0
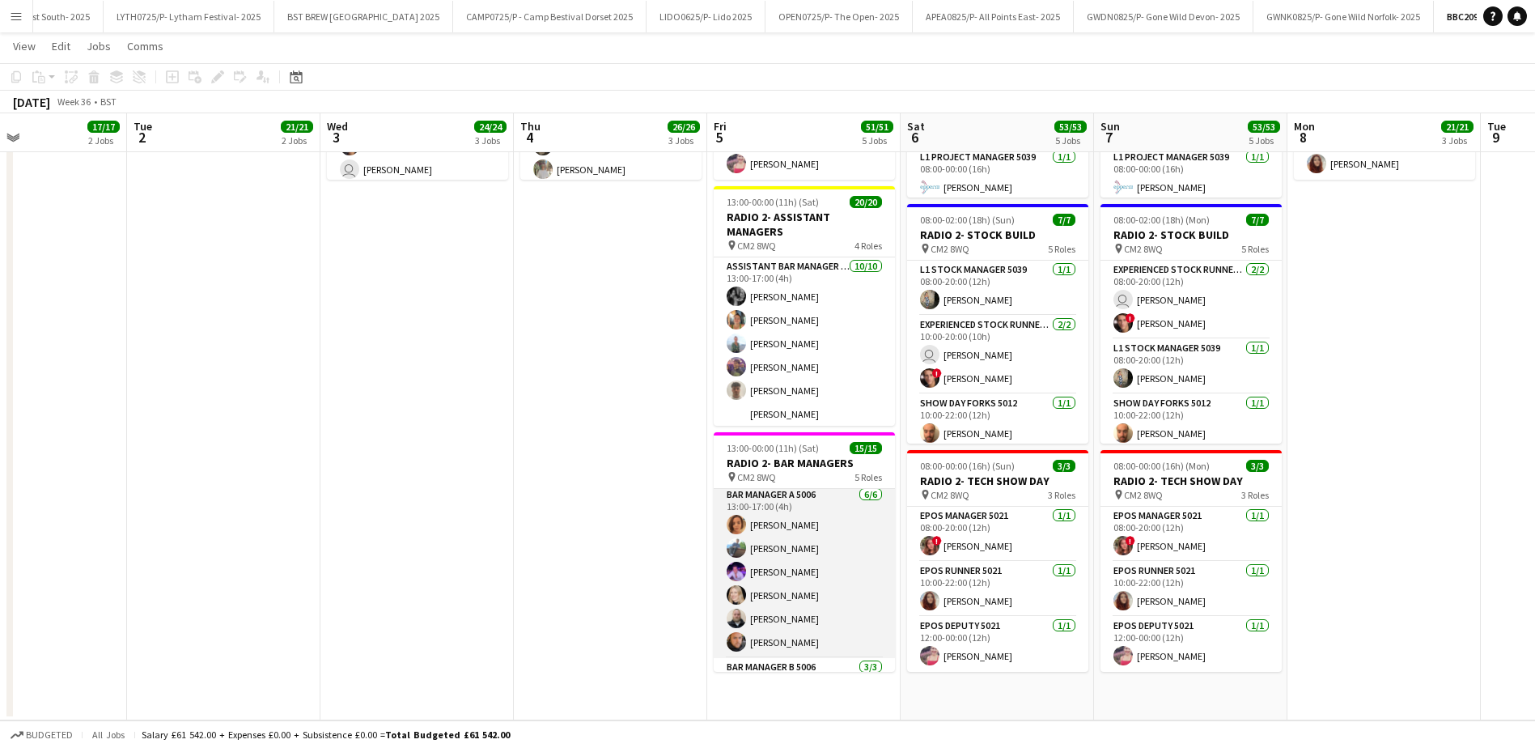
scroll to position [0, 0]
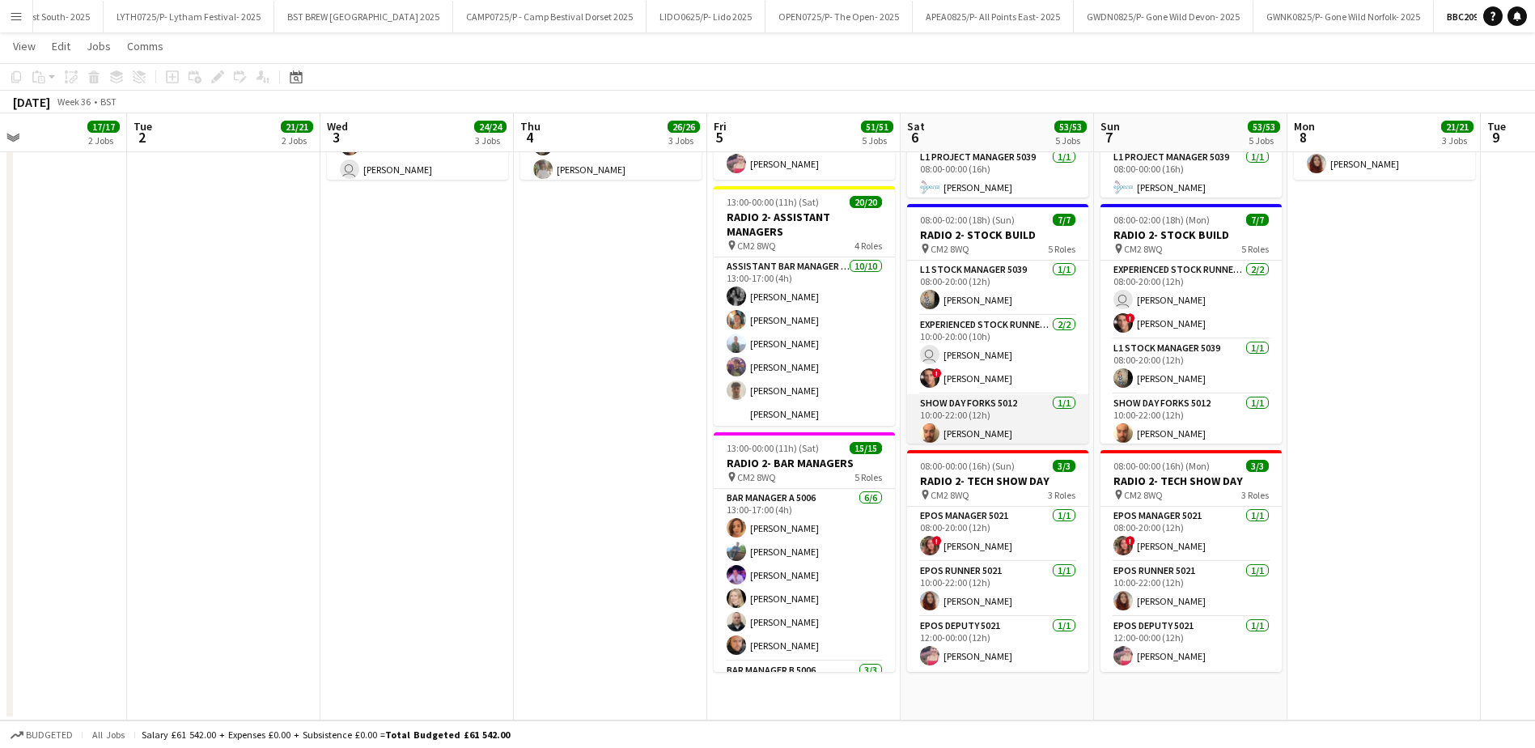
click at [990, 415] on app-card-role "Show Day Forks 5012 [DATE] 10:00-22:00 (12h) [PERSON_NAME]" at bounding box center [997, 421] width 181 height 55
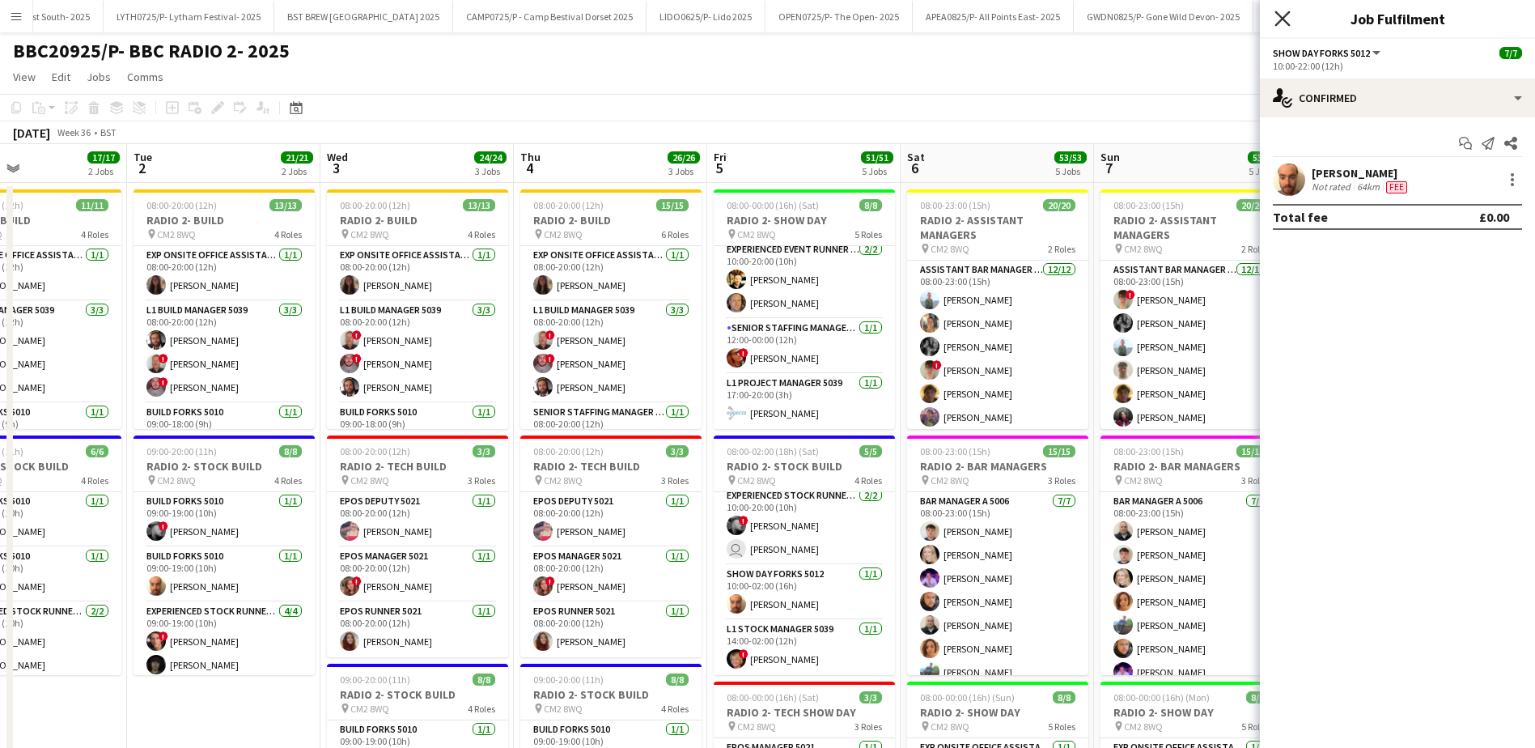
click at [1274, 19] on icon "Close pop-in" at bounding box center [1281, 18] width 15 height 15
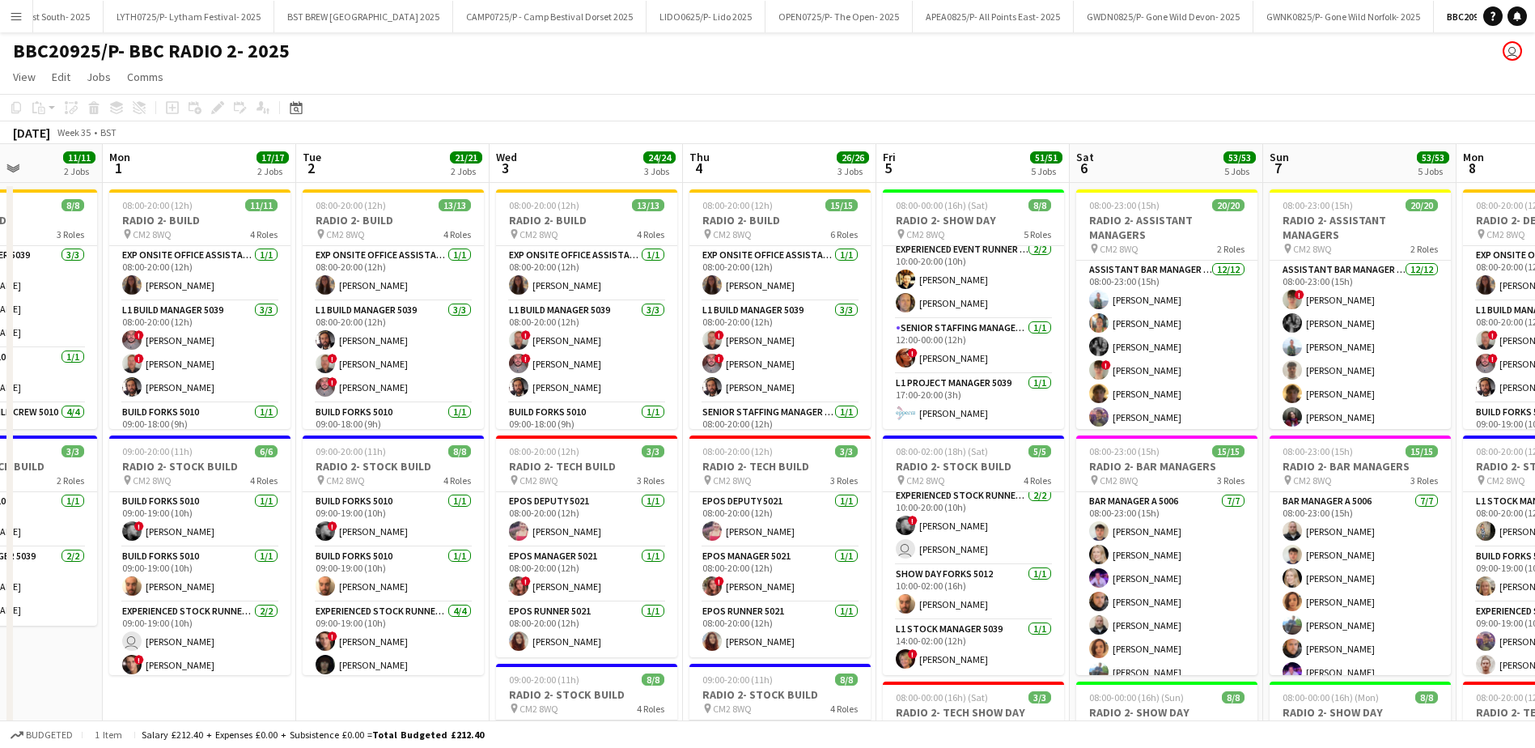
scroll to position [0, 466]
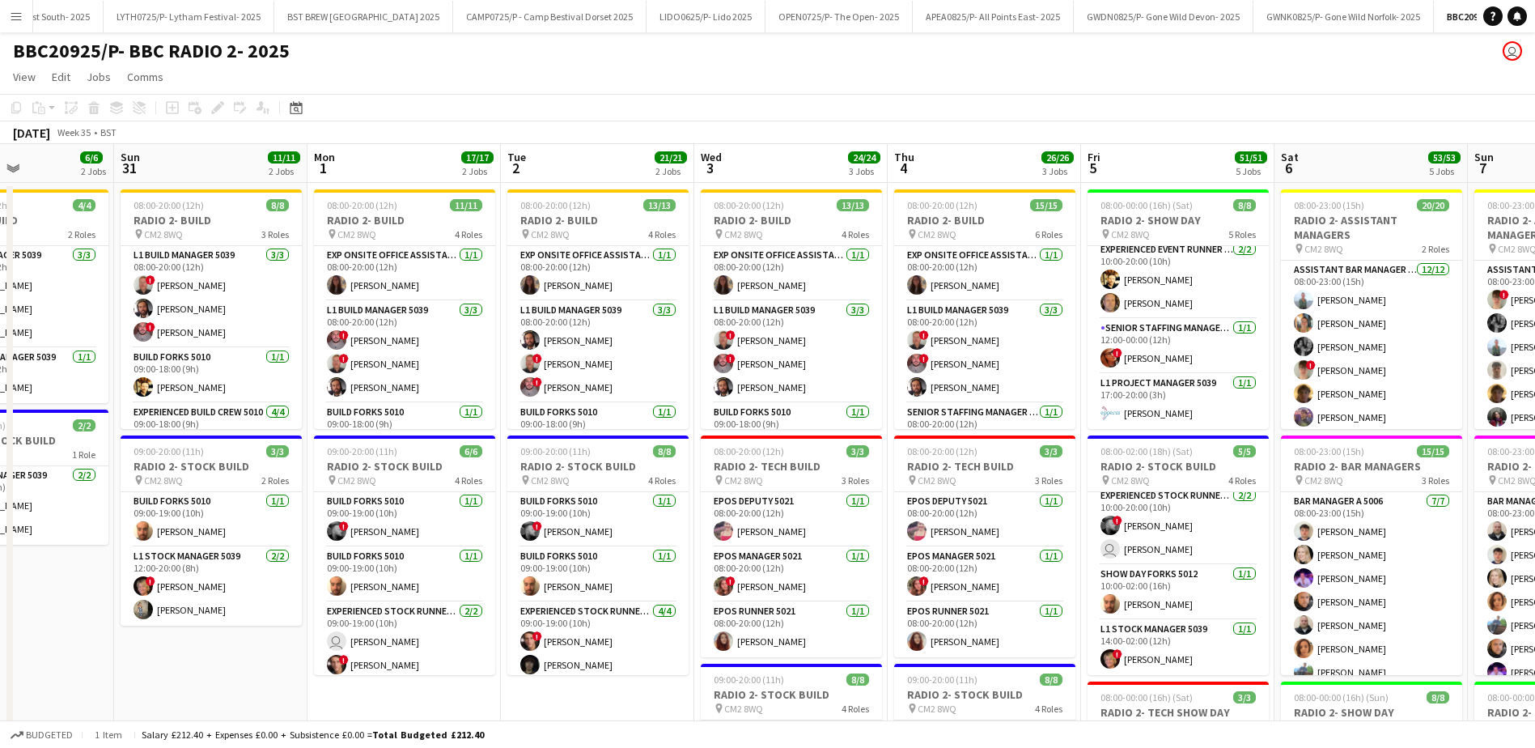
drag, startPoint x: 341, startPoint y: 207, endPoint x: 715, endPoint y: 220, distance: 374.0
